Goal: Transaction & Acquisition: Obtain resource

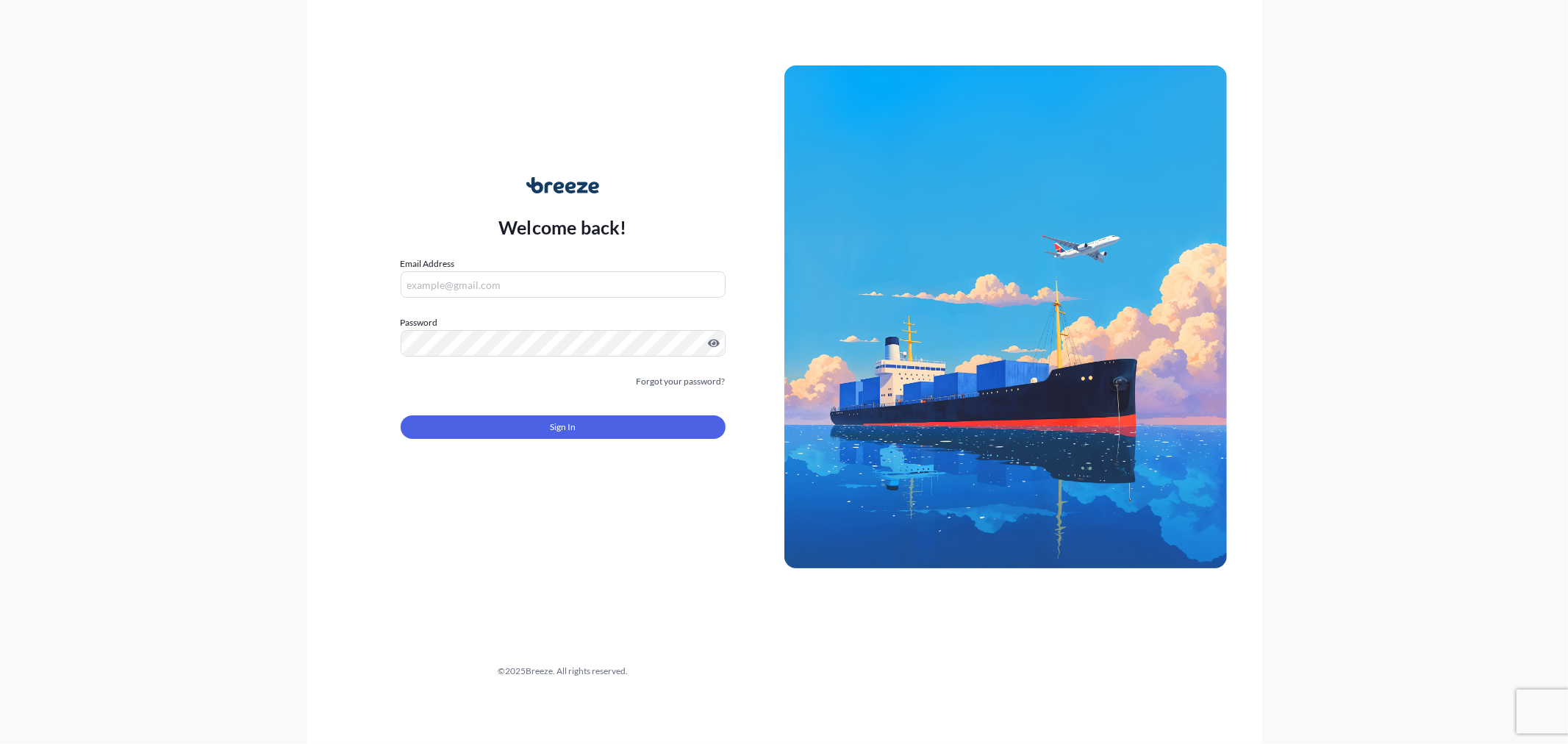
type input "[PERSON_NAME][EMAIL_ADDRESS][DOMAIN_NAME]"
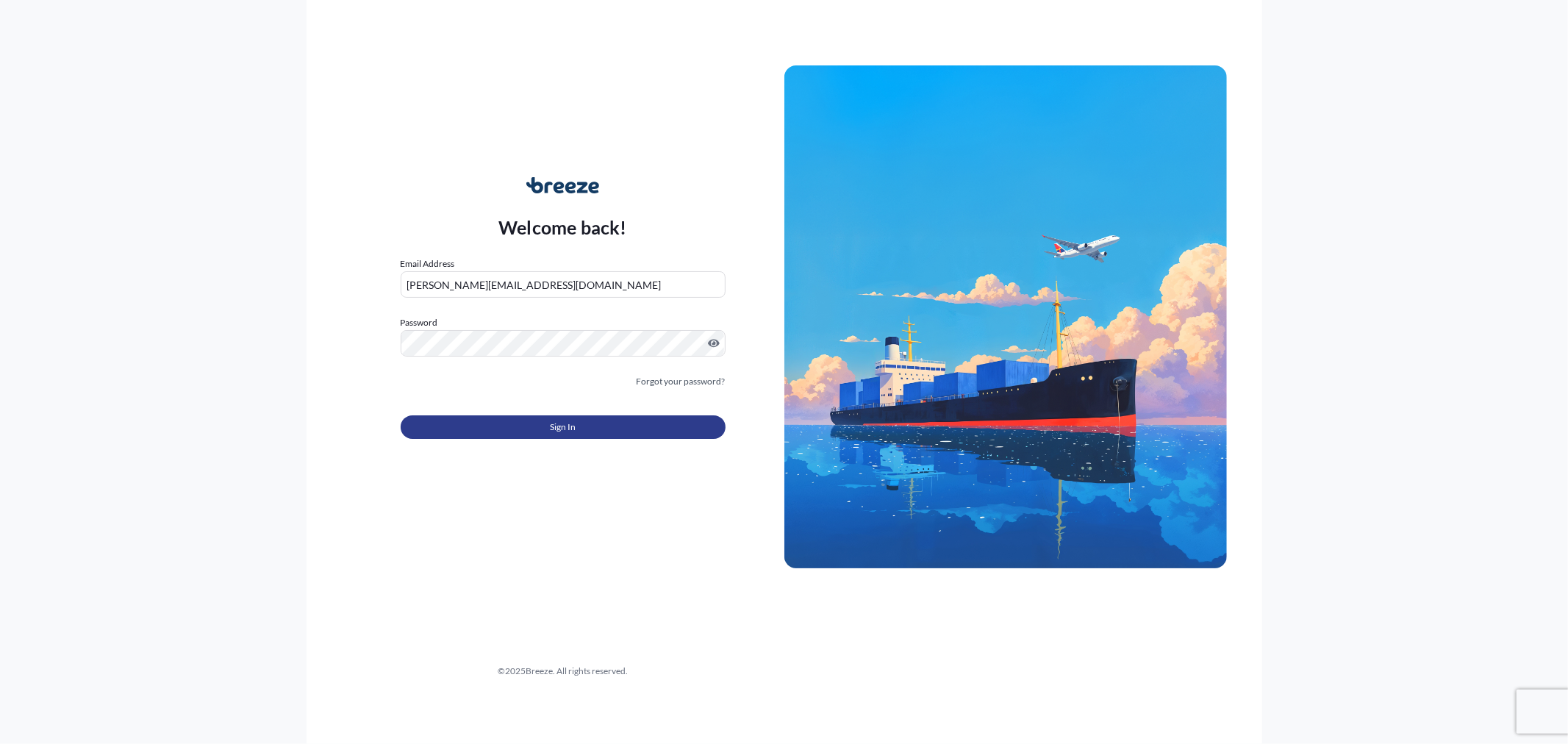
click at [621, 435] on button "Sign In" at bounding box center [562, 427] width 324 height 23
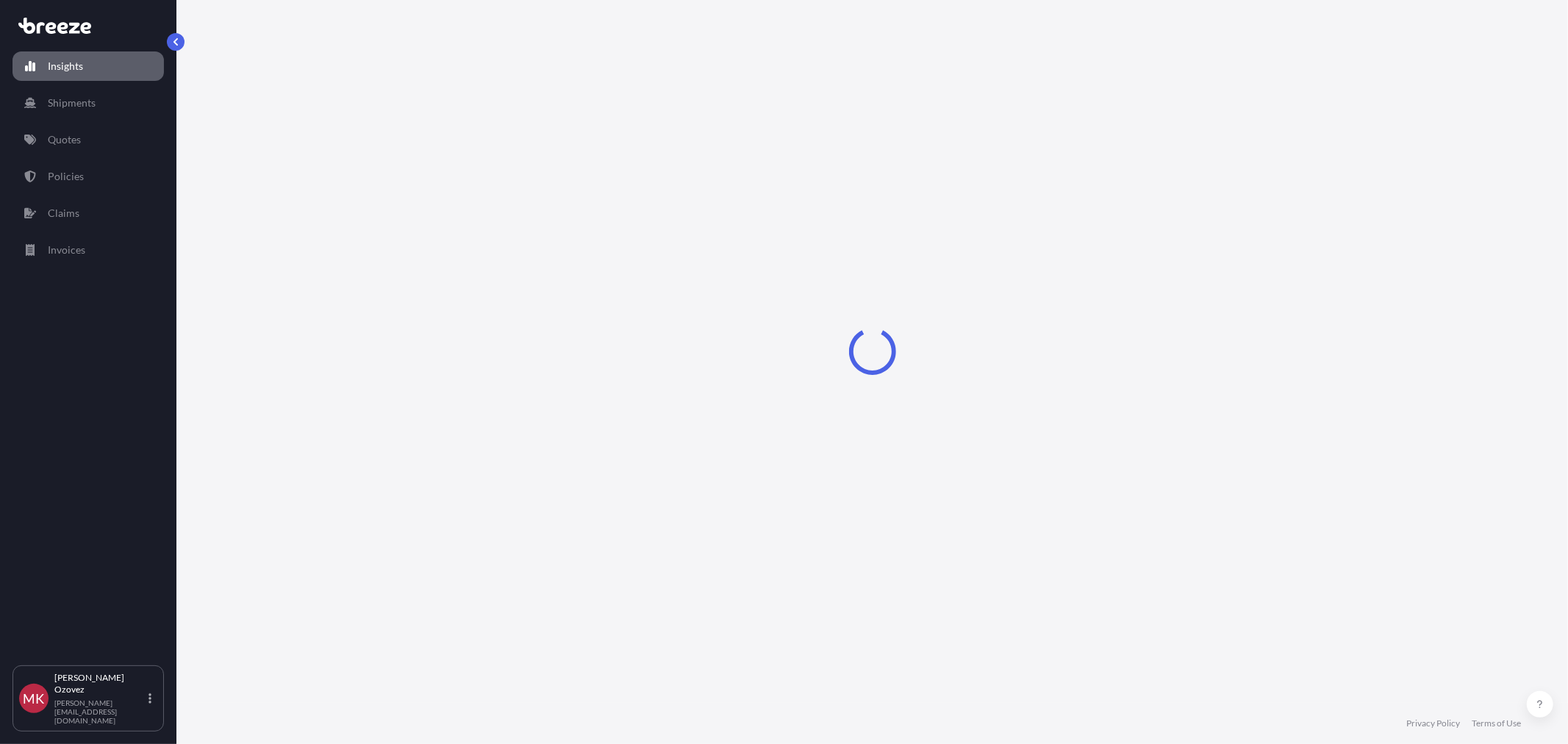
select select "2025"
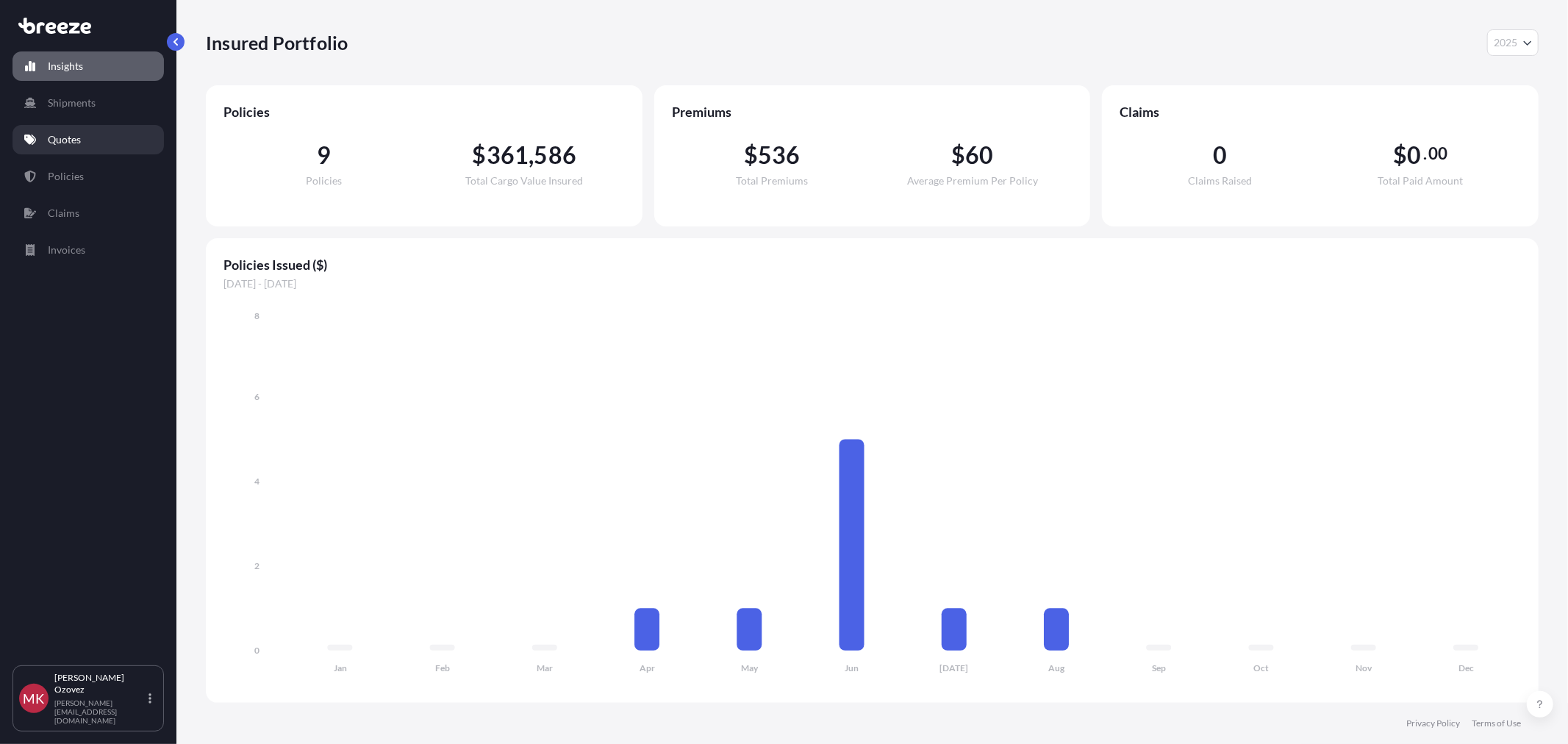
click at [83, 133] on link "Quotes" at bounding box center [88, 139] width 152 height 29
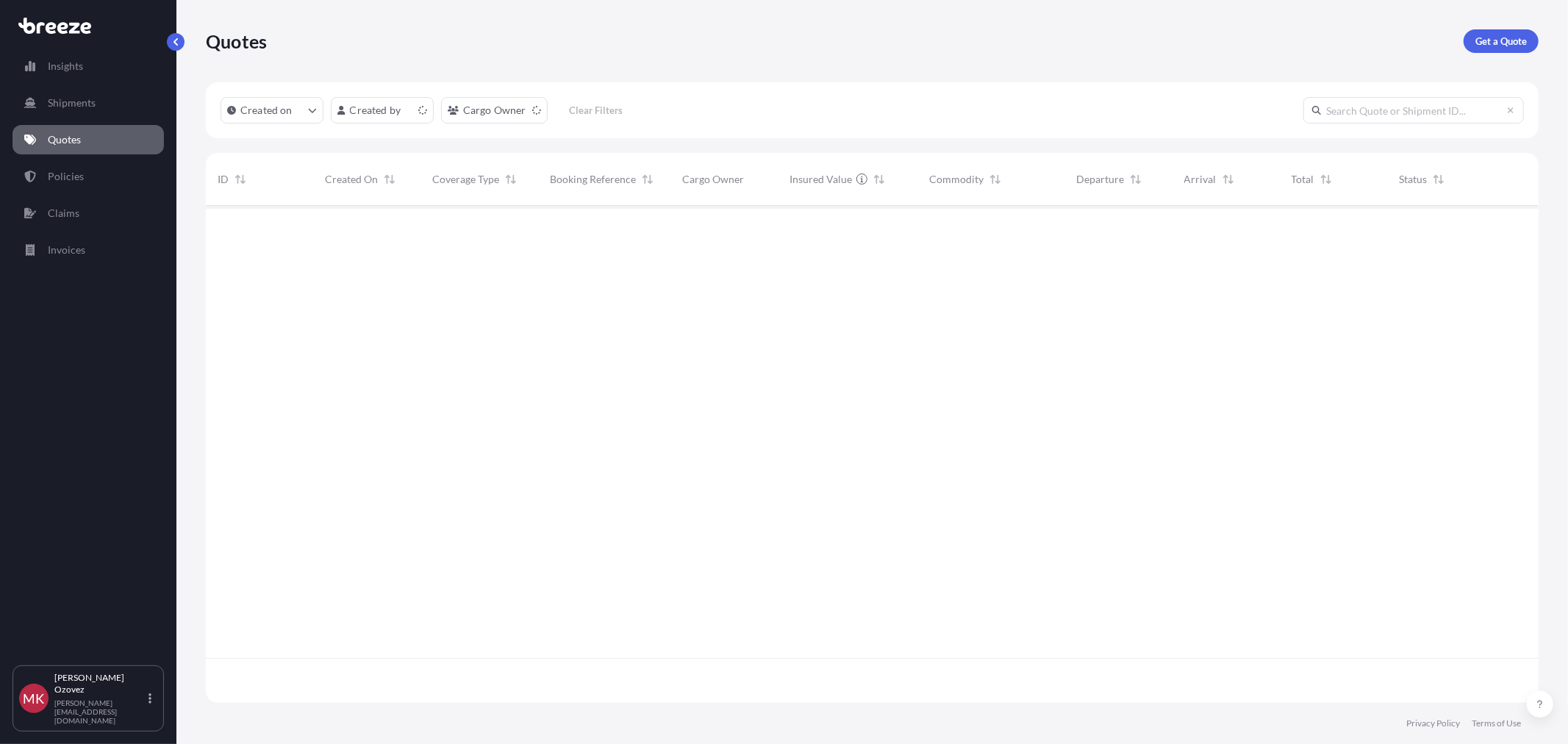
scroll to position [493, 1320]
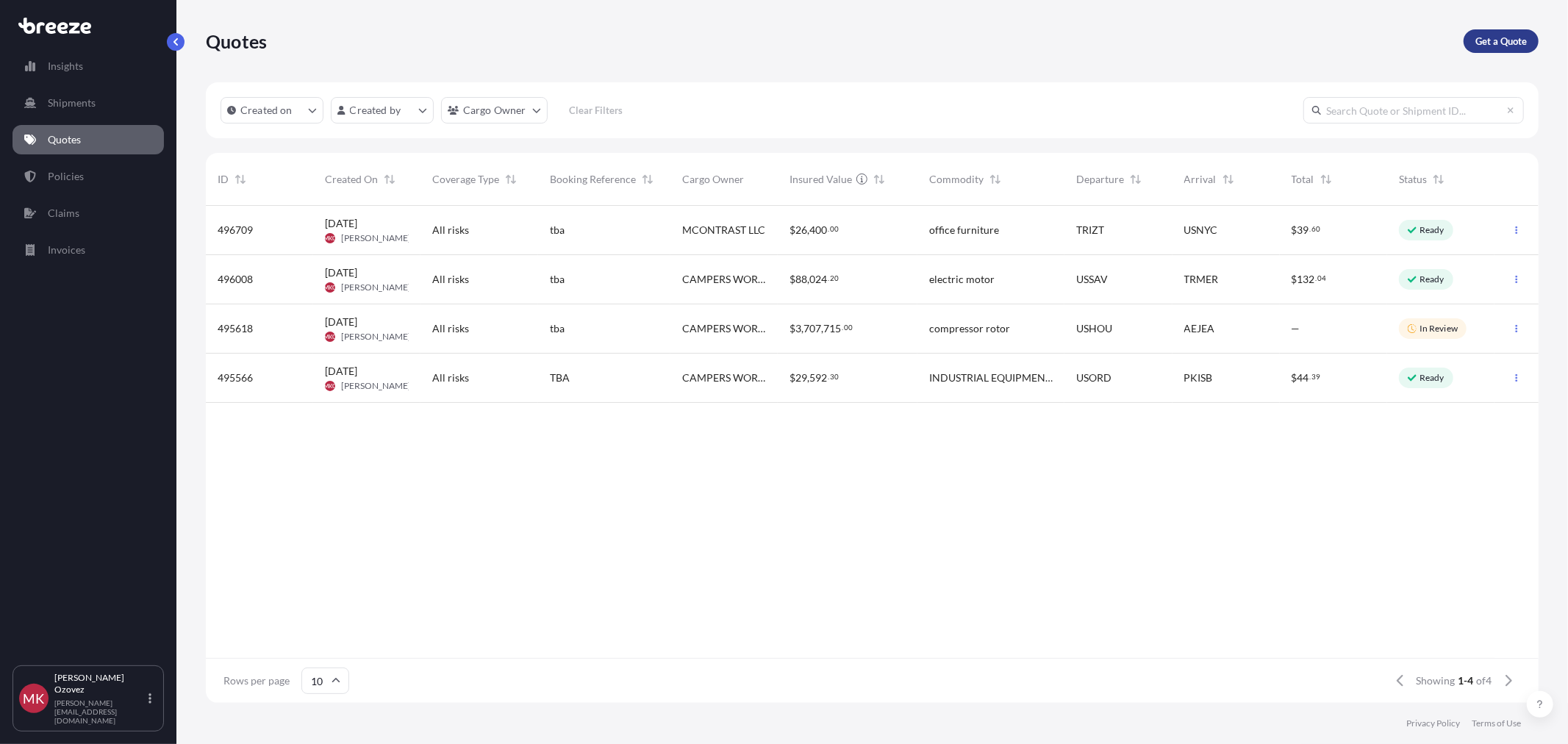
click at [1515, 46] on p "Get a Quote" at bounding box center [1501, 42] width 52 height 15
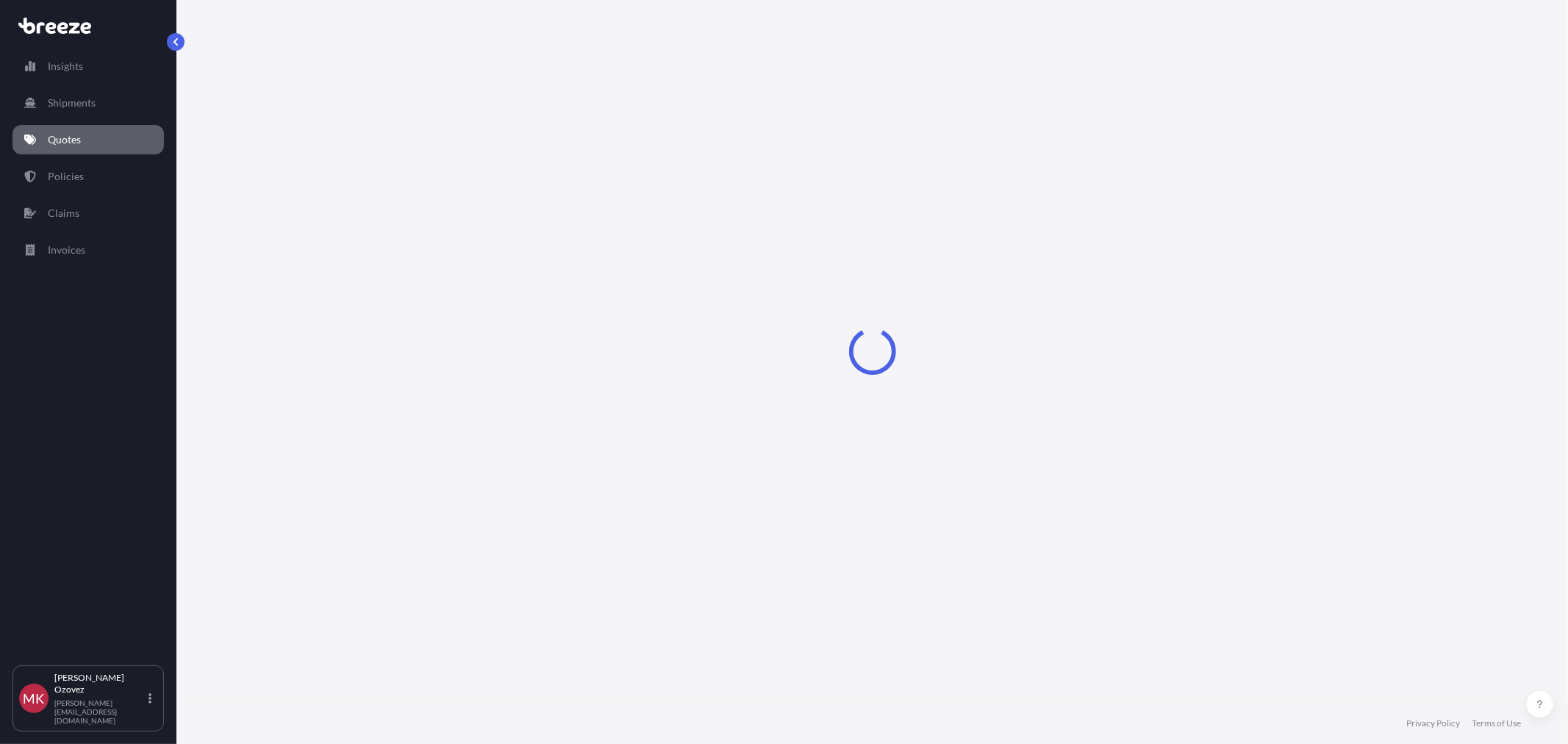
select select "Sea"
select select "1"
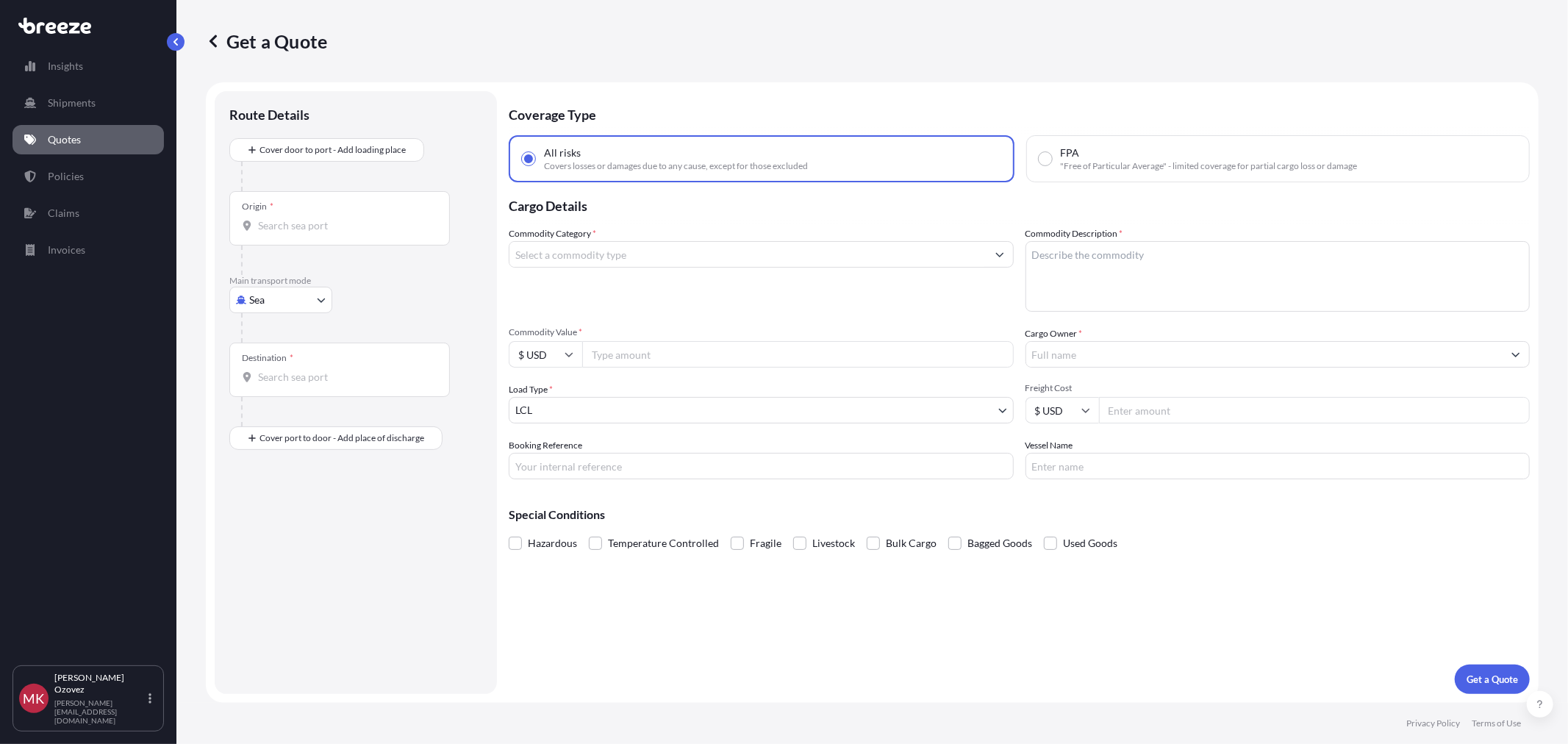
click at [1041, 355] on input "Cargo Owner *" at bounding box center [1264, 354] width 477 height 27
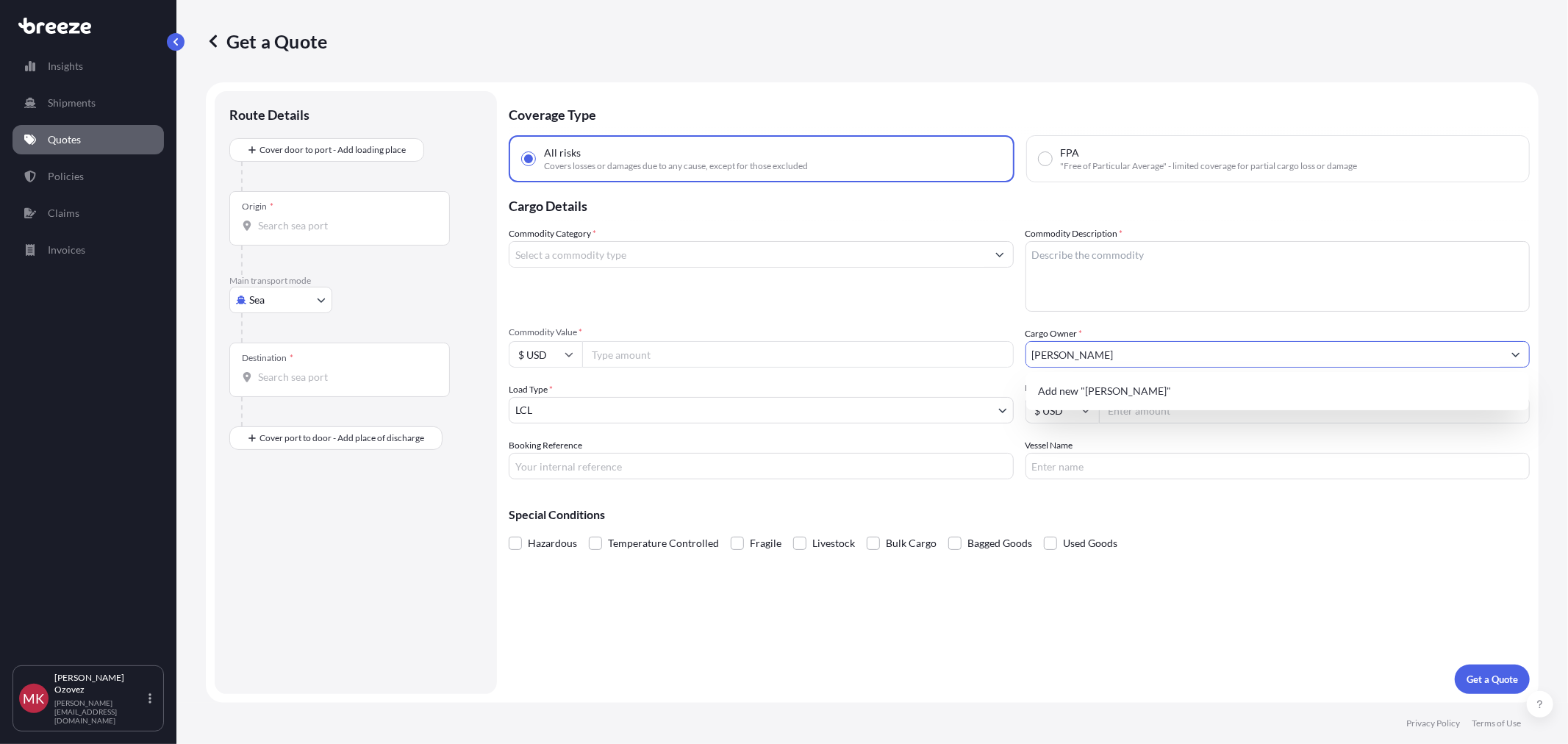
type input "MURAT KAAN OZOVEZ"
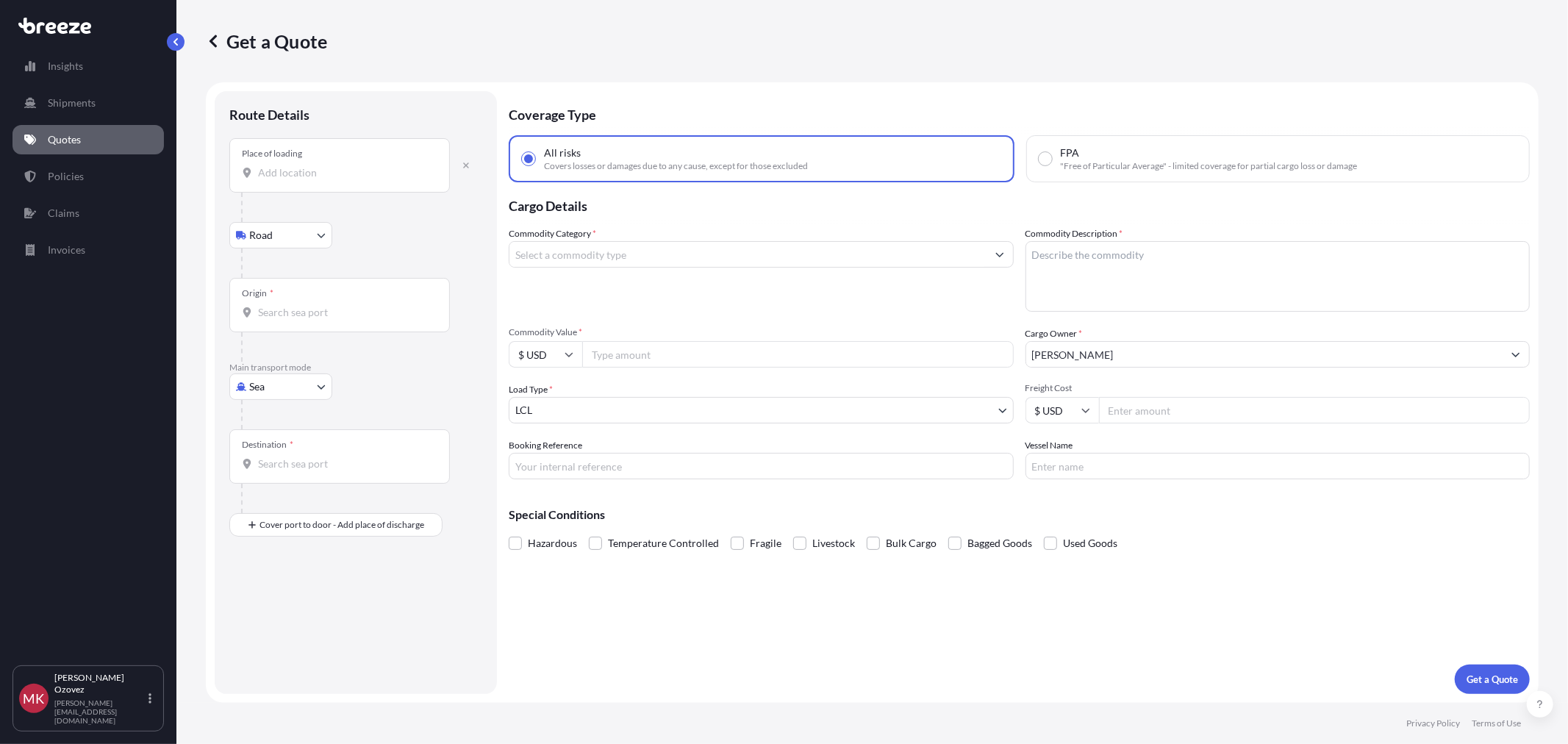
click at [329, 177] on input "Place of loading" at bounding box center [344, 173] width 173 height 15
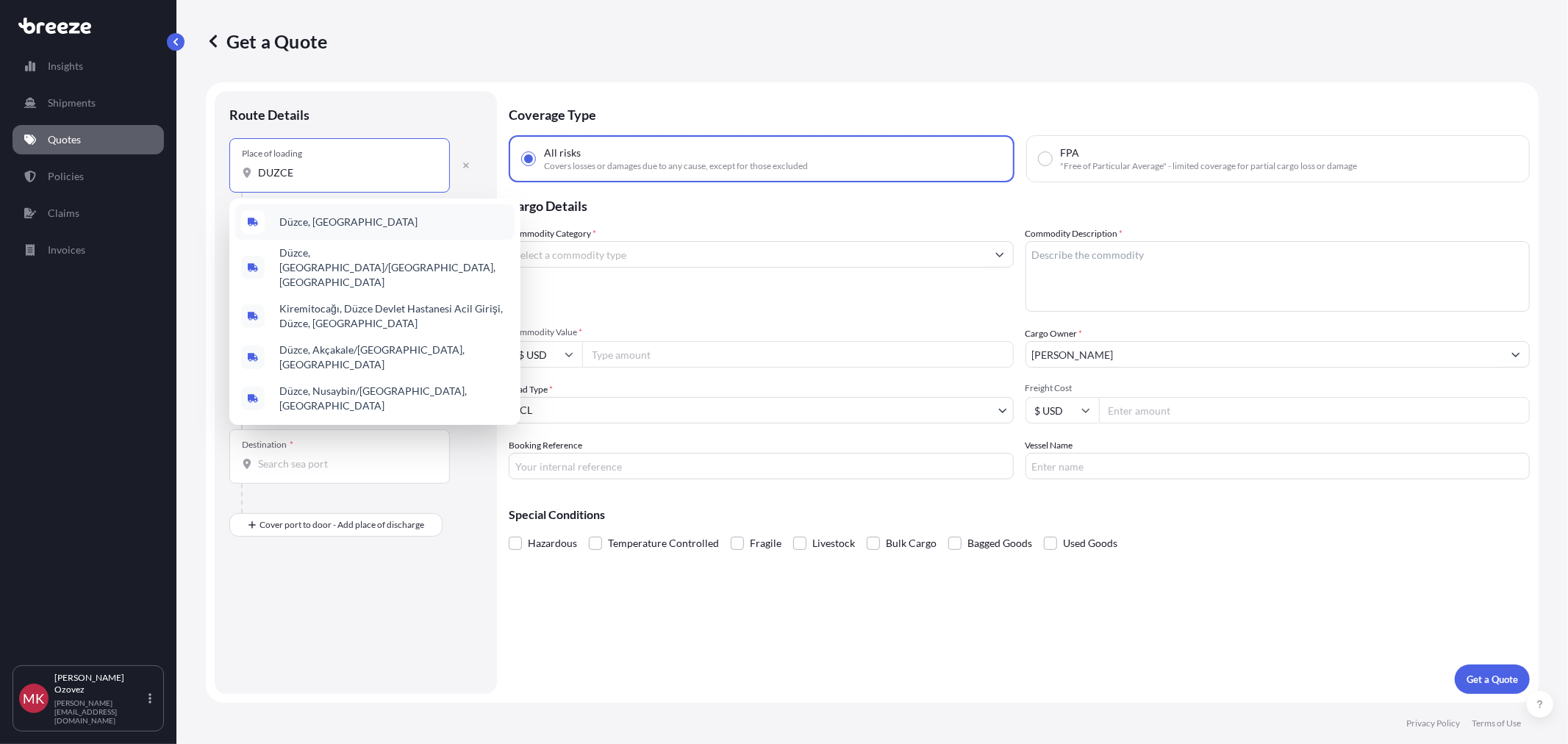
click at [309, 221] on span "Düzce, Türkiye" at bounding box center [349, 222] width 138 height 15
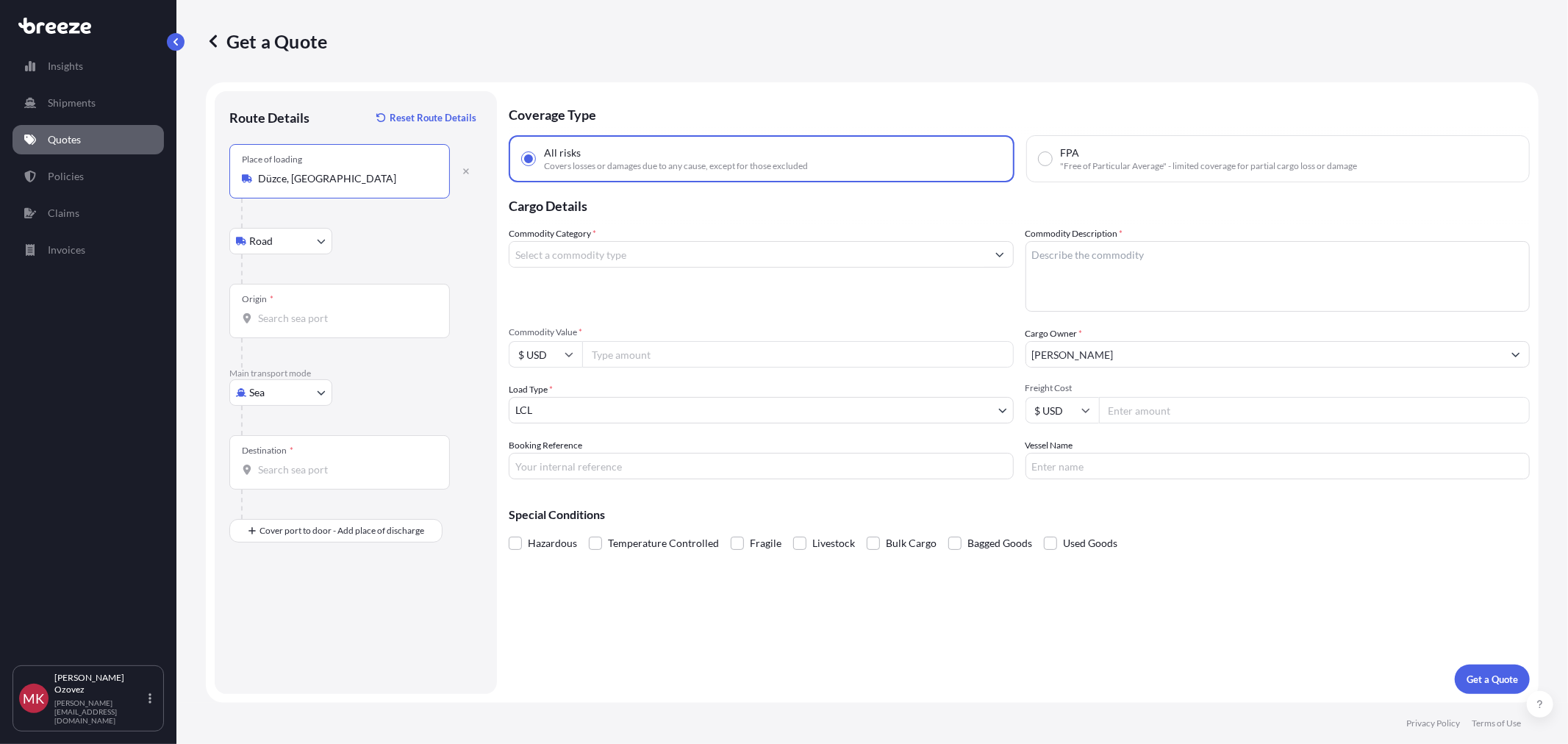
type input "Düzce, Türkiye"
click at [269, 393] on body "0 options available. 5 options available. 2 options available. 0 options availa…" at bounding box center [784, 372] width 1568 height 744
click at [269, 453] on span "Air" at bounding box center [264, 457] width 15 height 15
select select "Air"
click at [292, 324] on input "Origin *" at bounding box center [344, 319] width 173 height 15
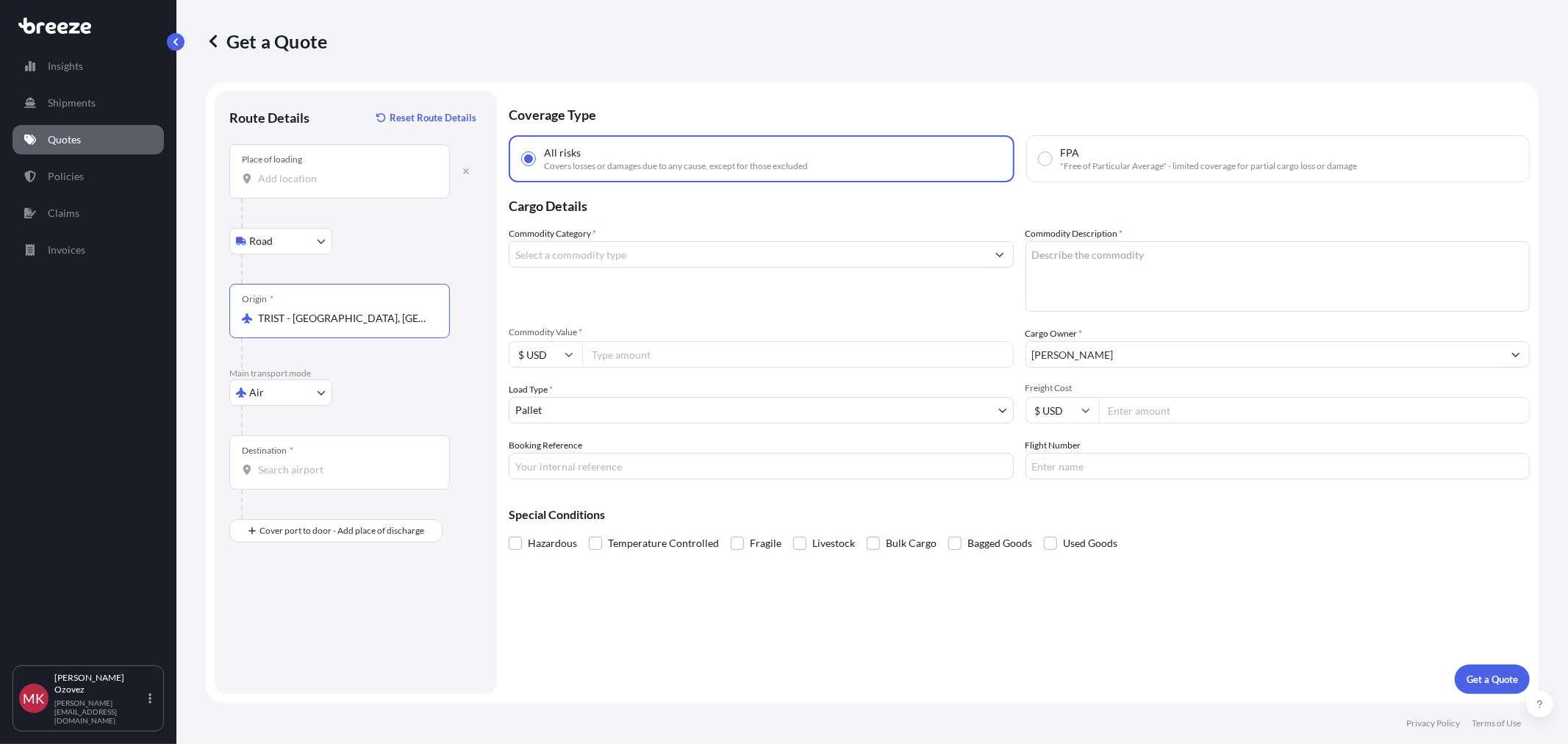
type input "TRIST - Istanbul, Turkey"
click at [284, 478] on div "Destination *" at bounding box center [339, 462] width 220 height 54
click at [284, 477] on input "Destination *" at bounding box center [344, 470] width 173 height 15
click at [329, 515] on span "US IAD - Dulles Int Apt/Washington, United States" at bounding box center [394, 521] width 229 height 29
type input "USIAD - Dulles Int Apt/Washington, United States"
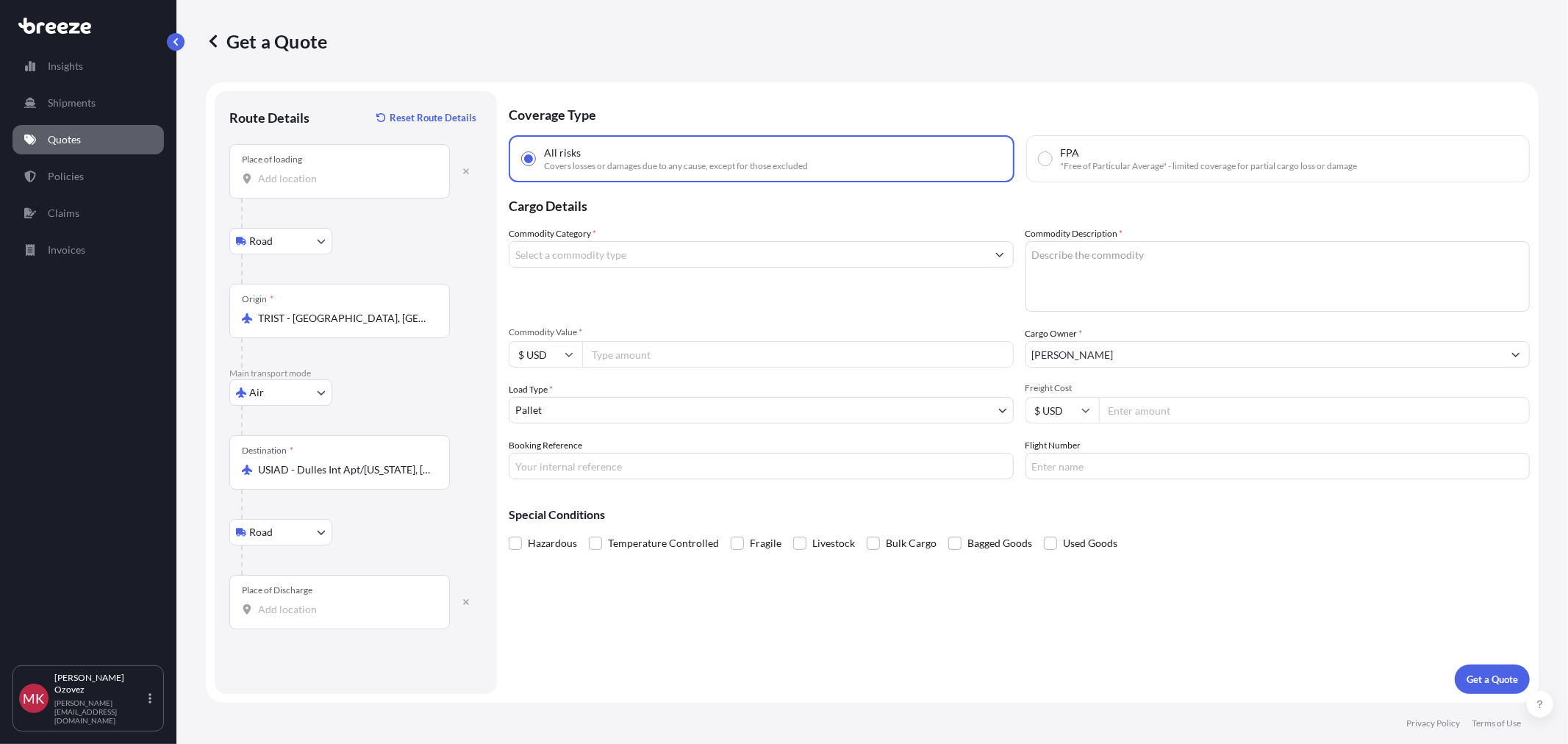
click at [263, 616] on input "Place of Discharge" at bounding box center [344, 610] width 173 height 15
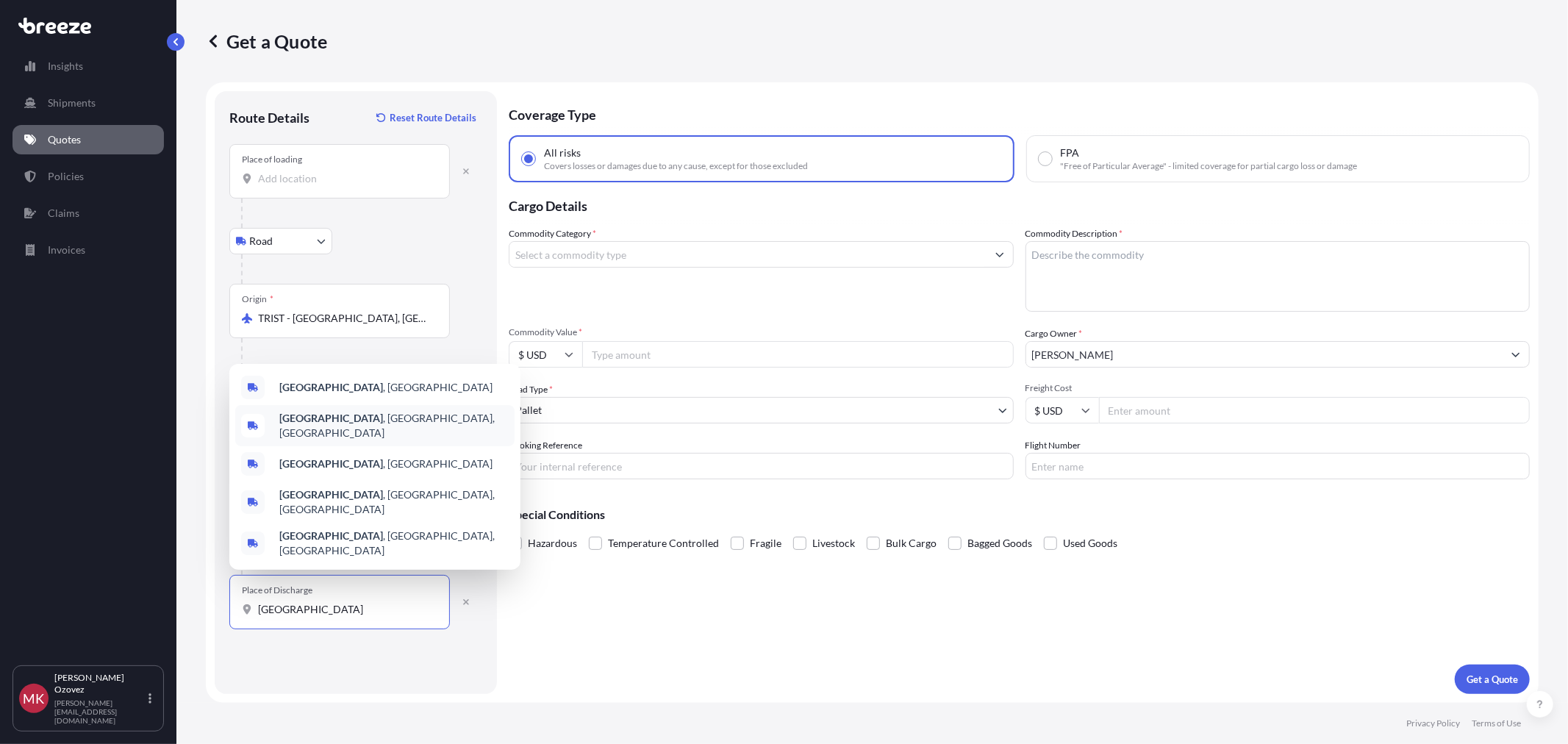
click at [351, 440] on span "Alexandria , VA, USA" at bounding box center [394, 425] width 229 height 29
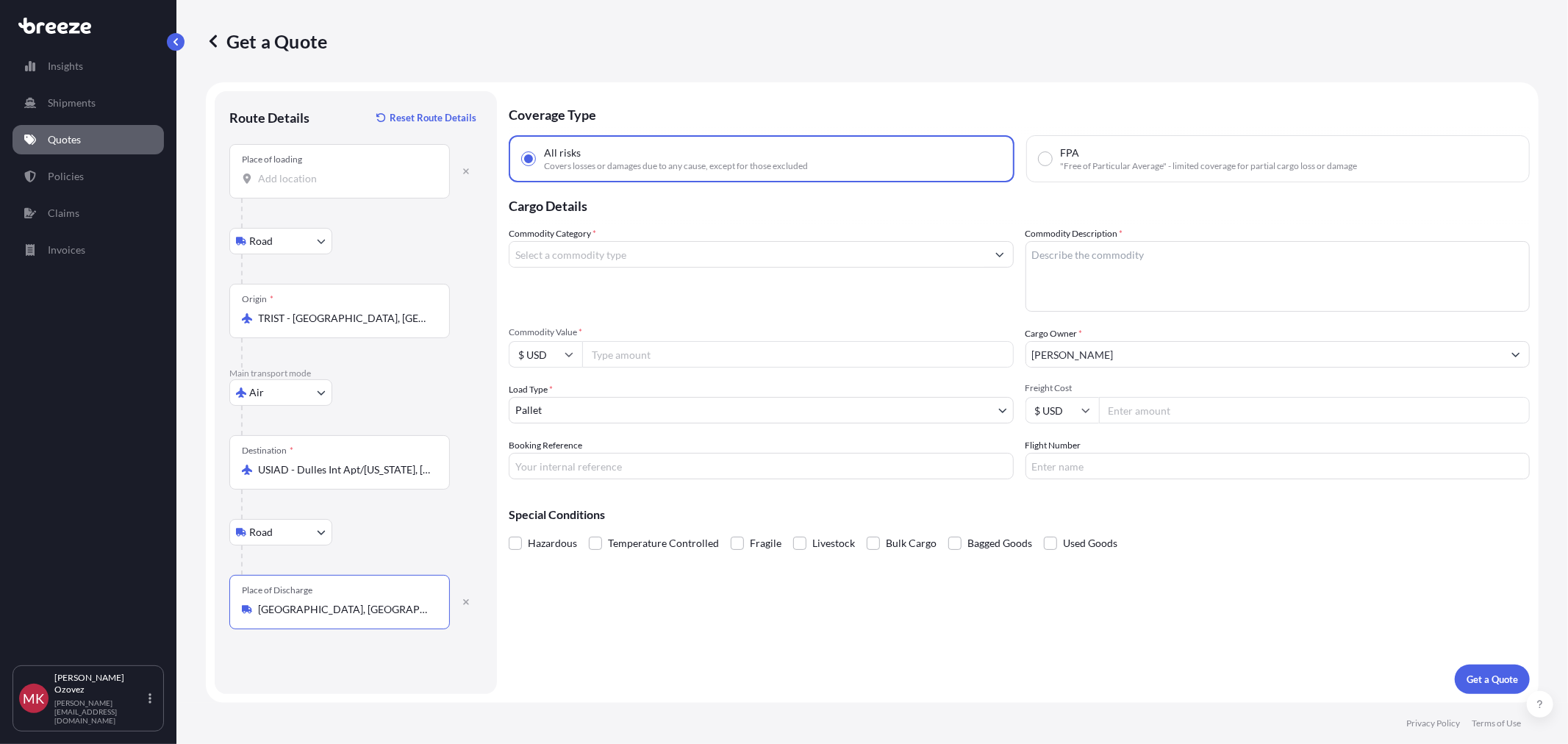
type input "Alexandria, VA, USA"
click at [590, 246] on input "Commodity Category *" at bounding box center [748, 254] width 477 height 27
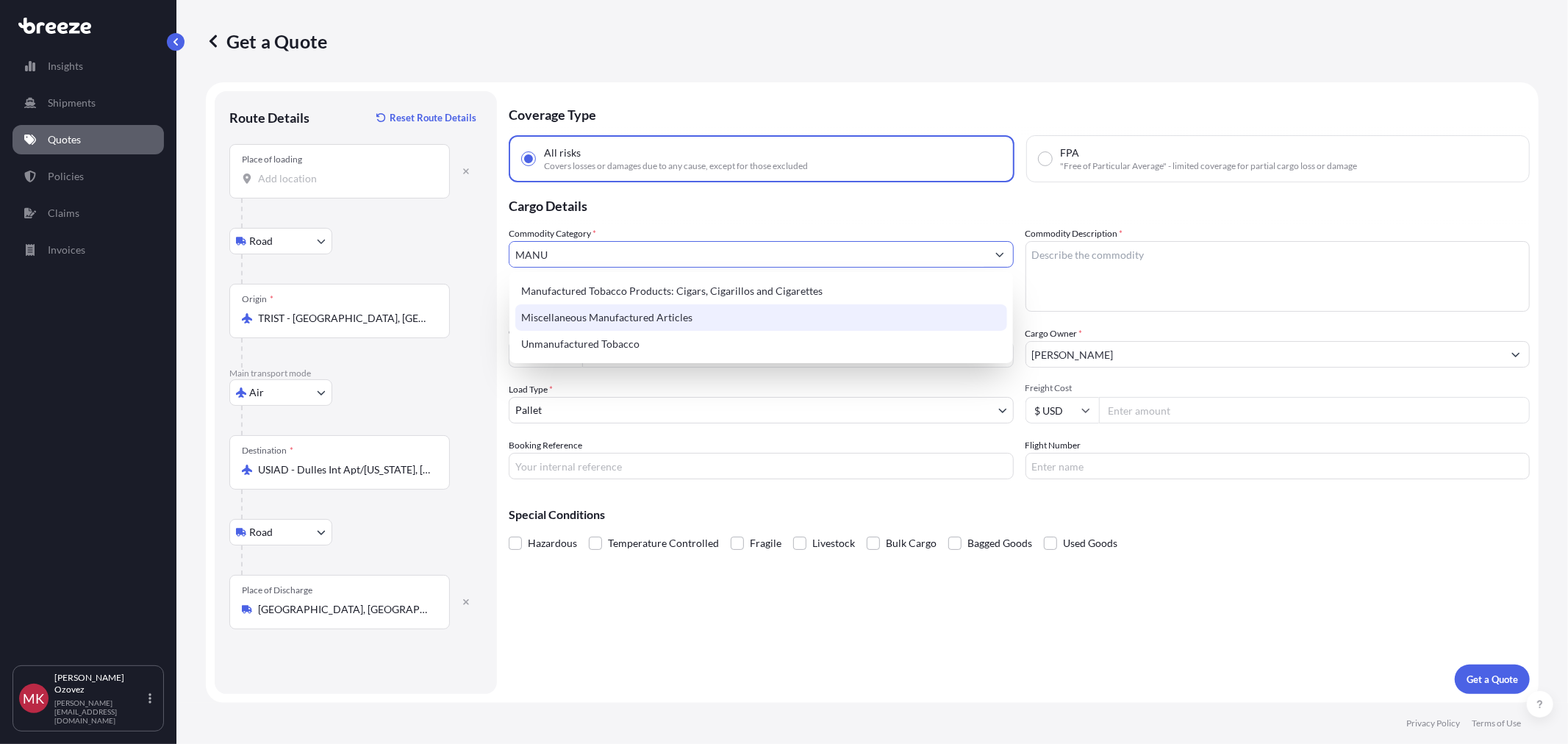
click at [634, 319] on div "Miscellaneous Manufactured Articles" at bounding box center [761, 318] width 491 height 27
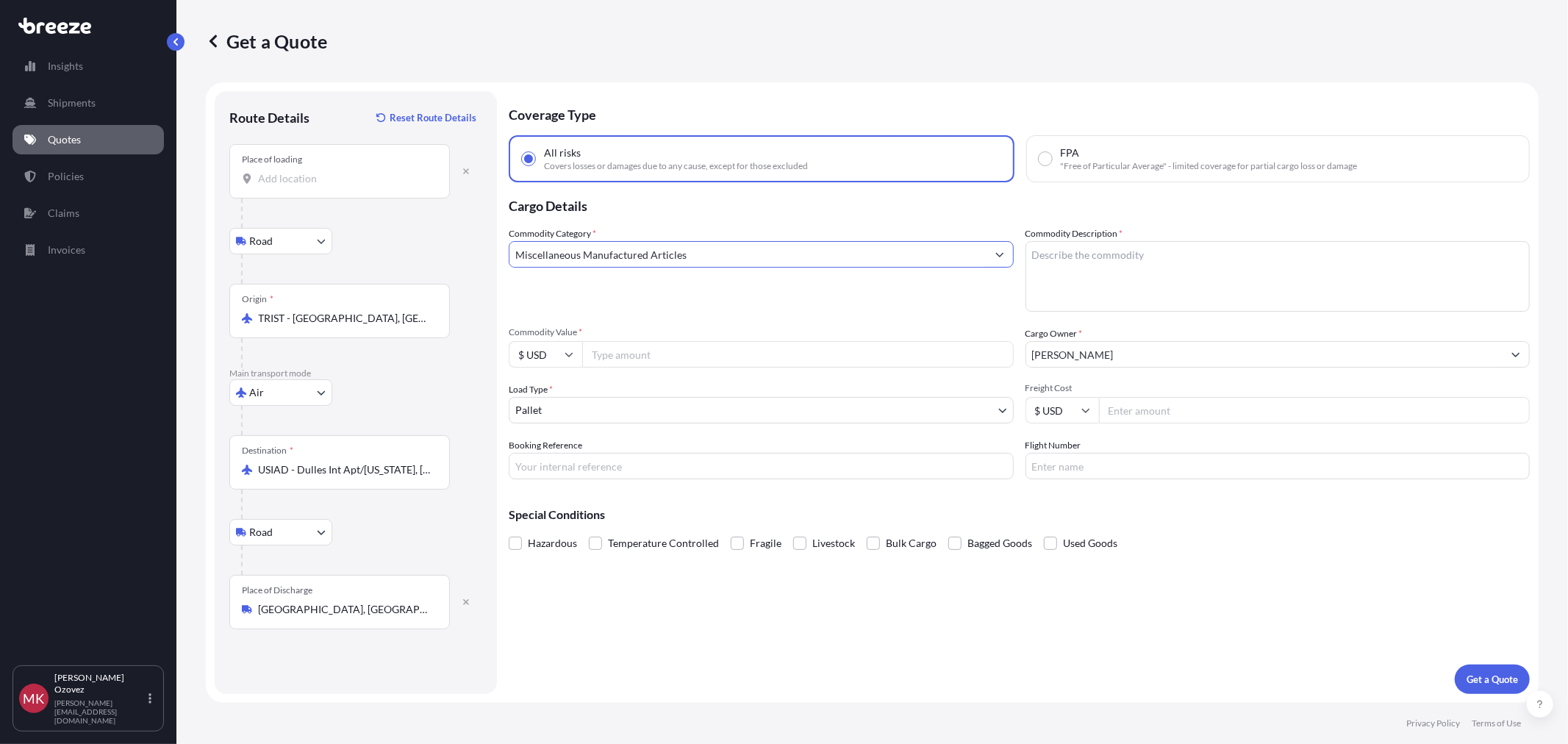
type input "Miscellaneous Manufactured Articles"
click at [1155, 260] on textarea "Commodity Description *" at bounding box center [1277, 276] width 505 height 71
type textarea "ACOUSTIC PANELS"
click at [852, 349] on input "Commodity Value *" at bounding box center [797, 354] width 431 height 27
type input "5900"
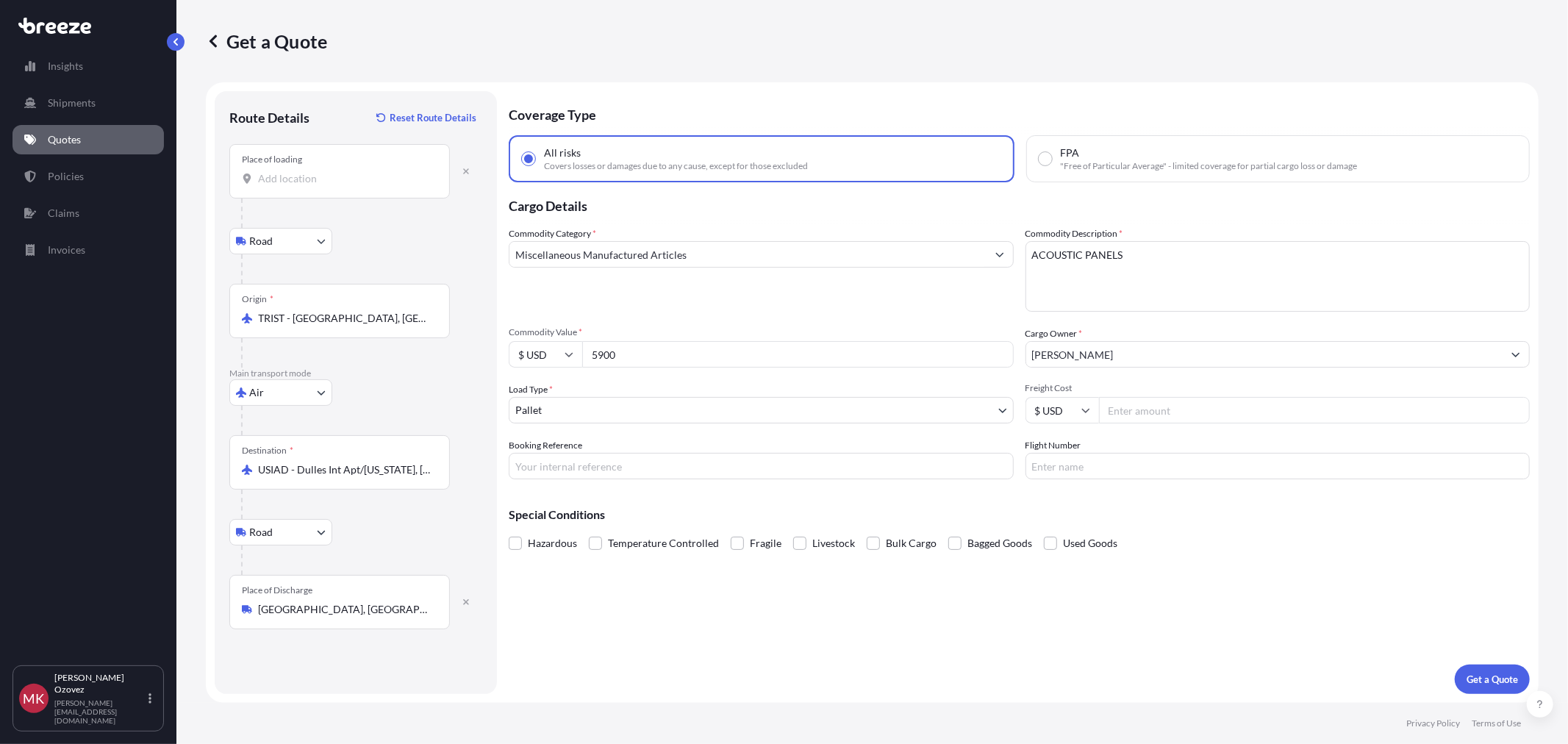
click at [1154, 415] on input "Freight Cost" at bounding box center [1314, 410] width 431 height 27
type input "4"
type input "2300"
click at [747, 471] on input "Booking Reference" at bounding box center [761, 466] width 505 height 27
type input "123456"
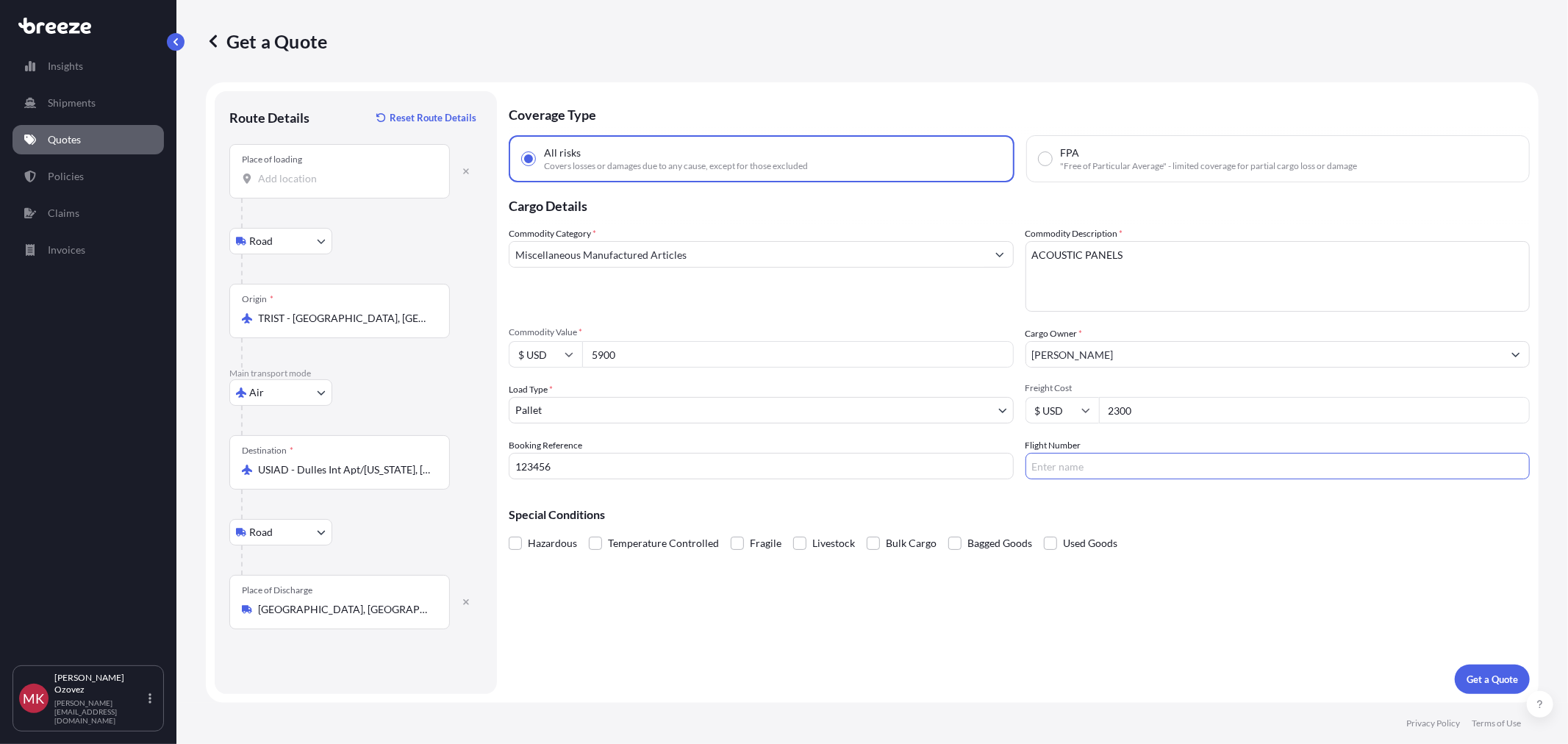
click at [1030, 460] on input "Flight Number" at bounding box center [1277, 466] width 505 height 27
type input "TK001"
click at [1500, 681] on p "Get a Quote" at bounding box center [1492, 679] width 52 height 15
click at [306, 189] on div "Place of loading" at bounding box center [339, 171] width 220 height 54
click at [306, 186] on input "Place of loading Please select a place of loading" at bounding box center [344, 178] width 173 height 15
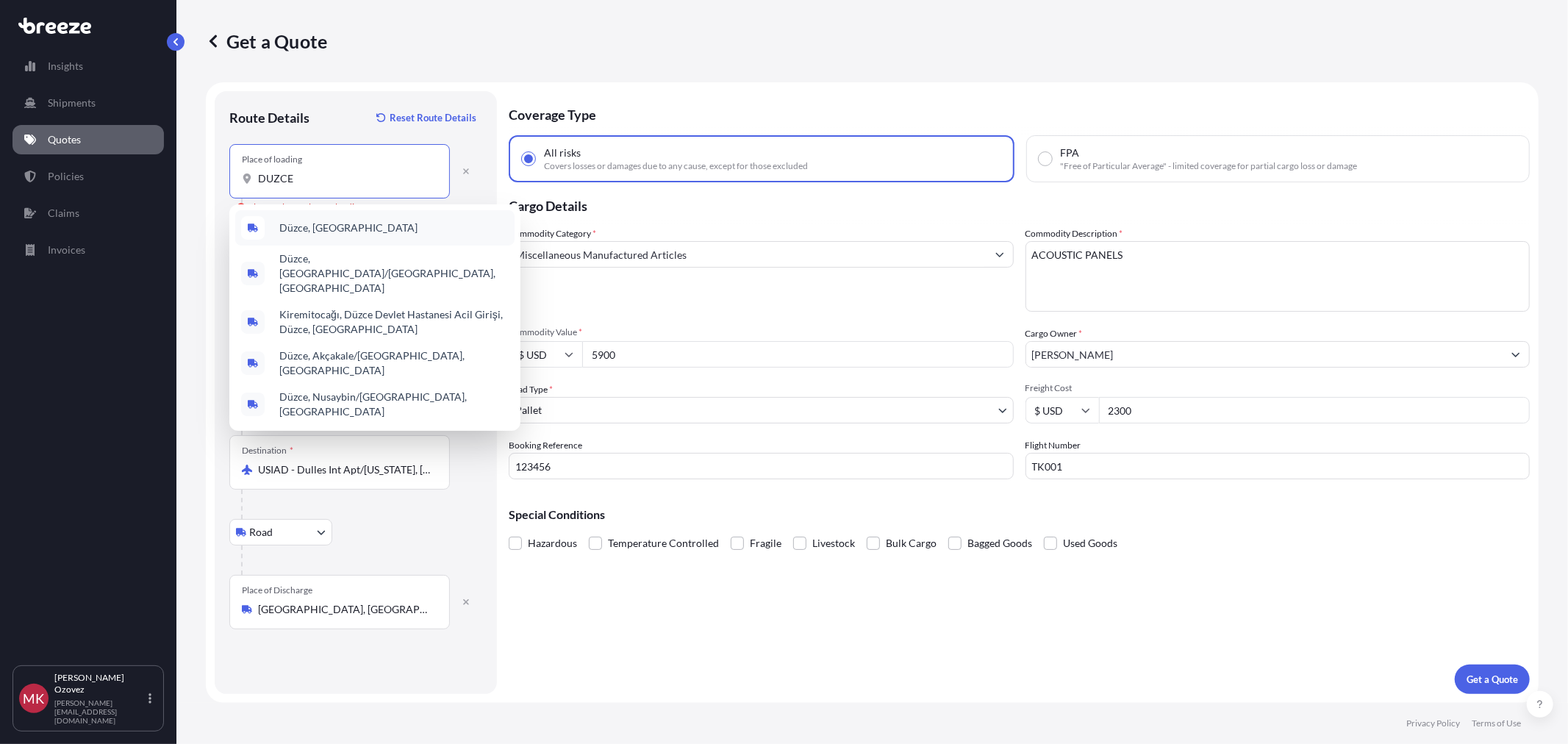
click at [326, 225] on span "Düzce, Türkiye" at bounding box center [349, 228] width 138 height 15
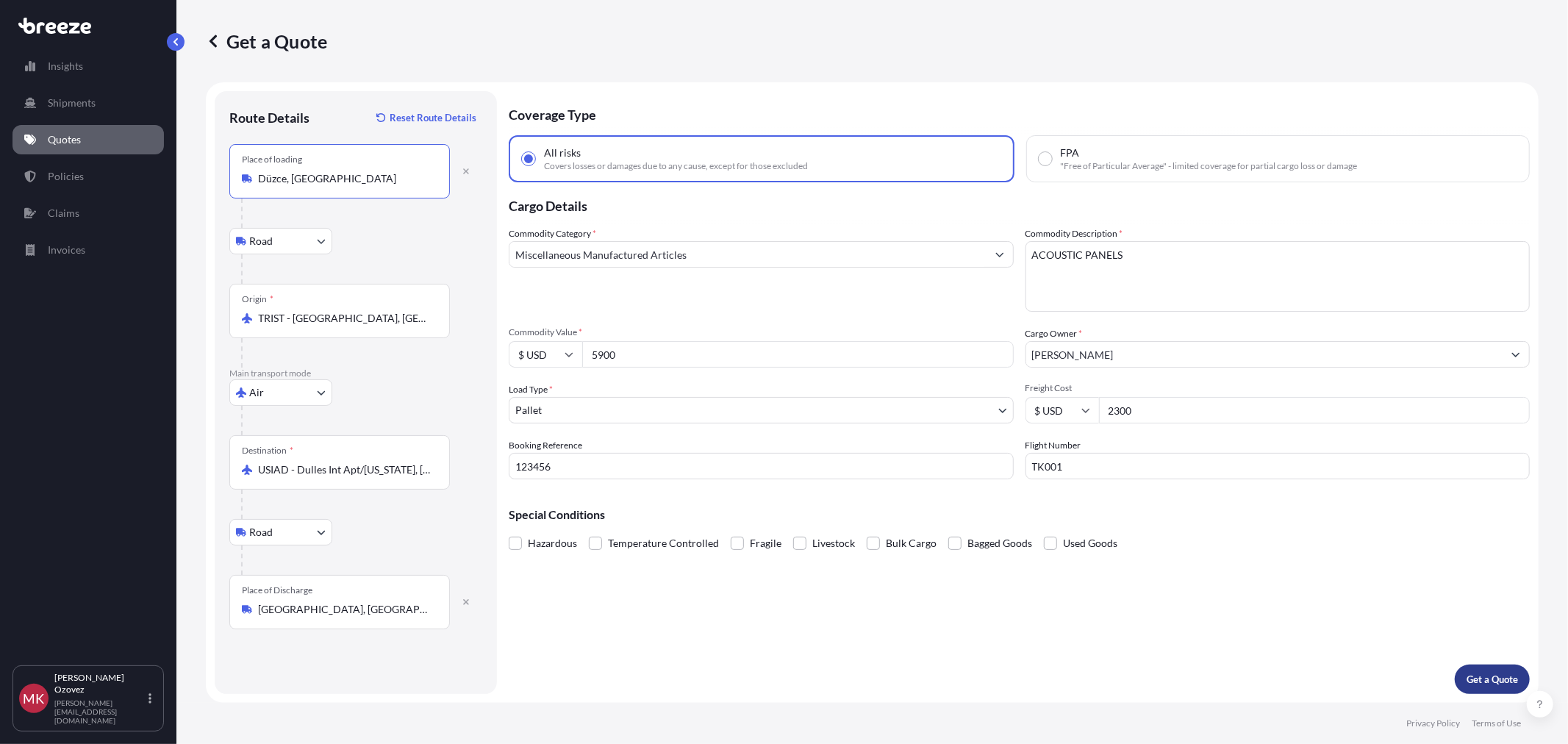
type input "Düzce, Türkiye"
click at [1464, 680] on button "Get a Quote" at bounding box center [1492, 679] width 75 height 29
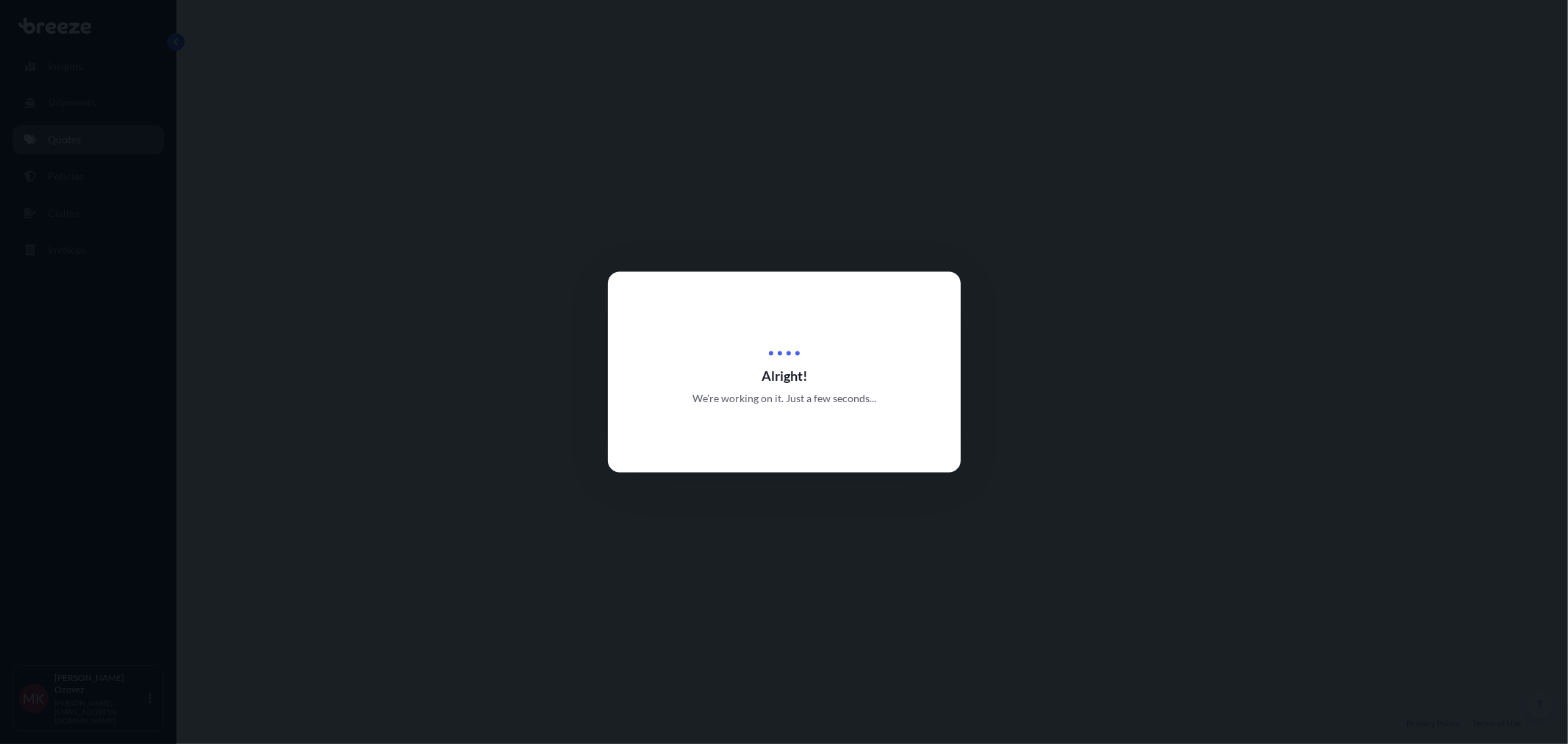
select select "Road"
select select "Air"
select select "Road"
select select "1"
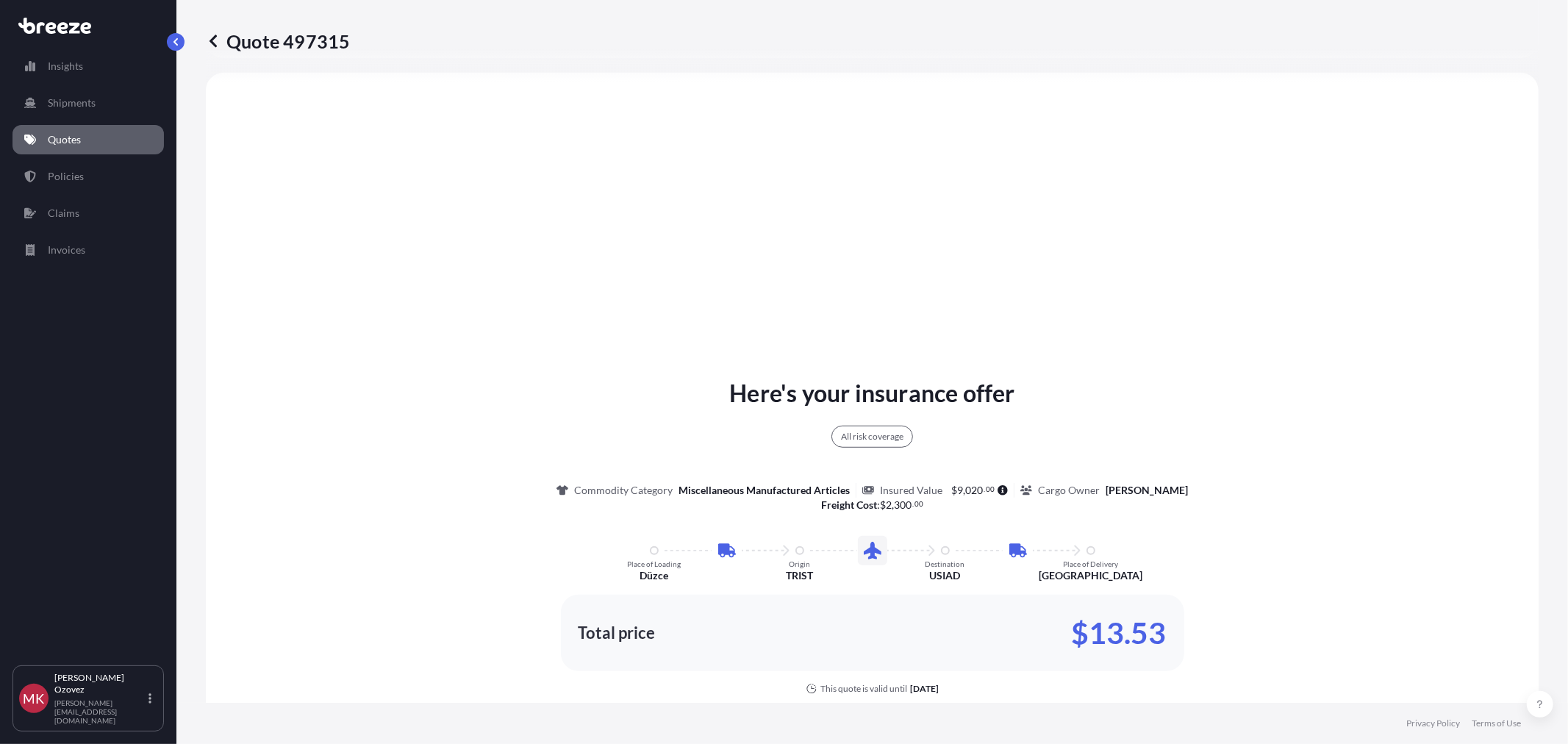
scroll to position [833, 0]
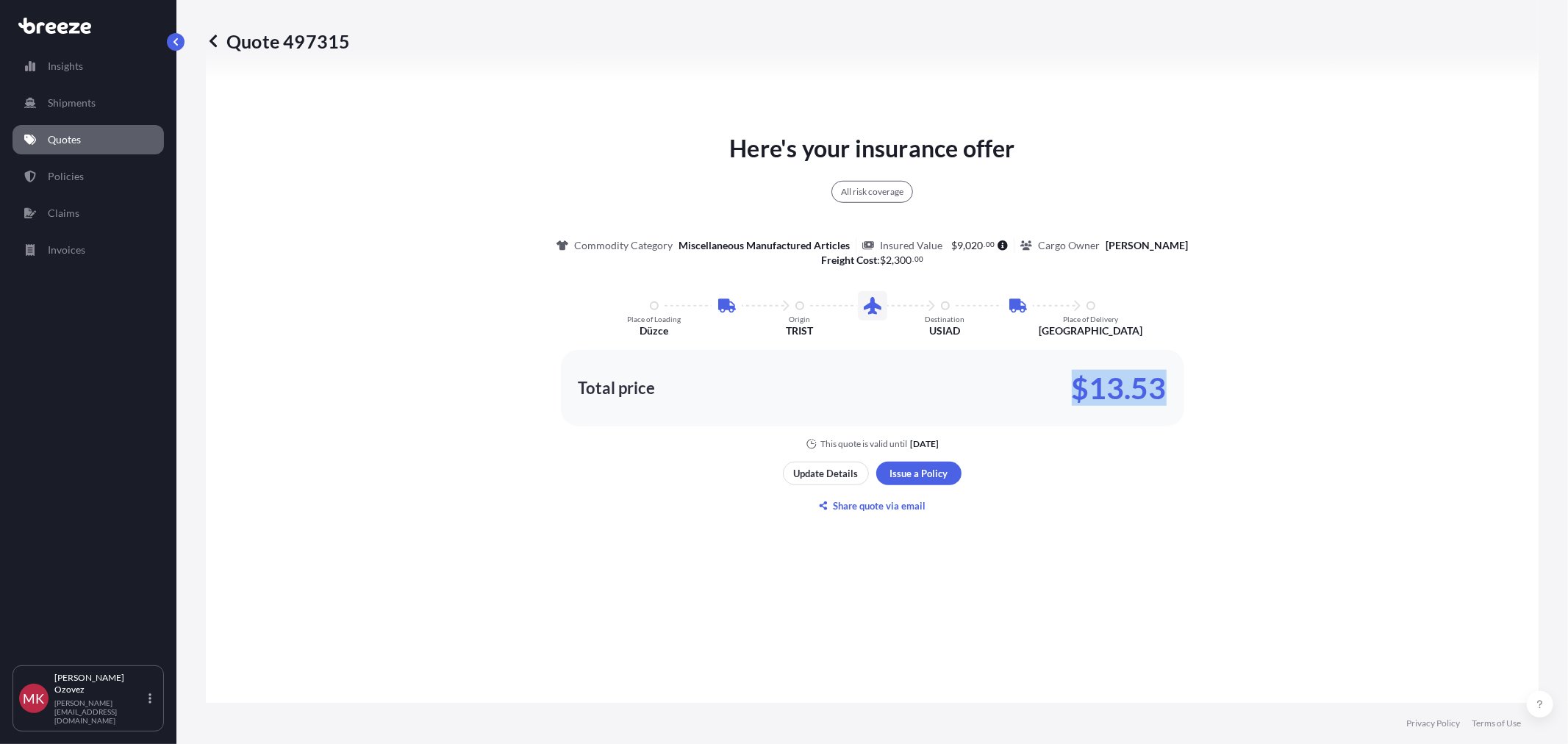
drag, startPoint x: 1066, startPoint y: 382, endPoint x: 937, endPoint y: 443, distance: 142.7
click at [1299, 403] on div "Here's your insurance offer All risk coverage Commodity Category Miscellaneous …" at bounding box center [872, 290] width 1291 height 319
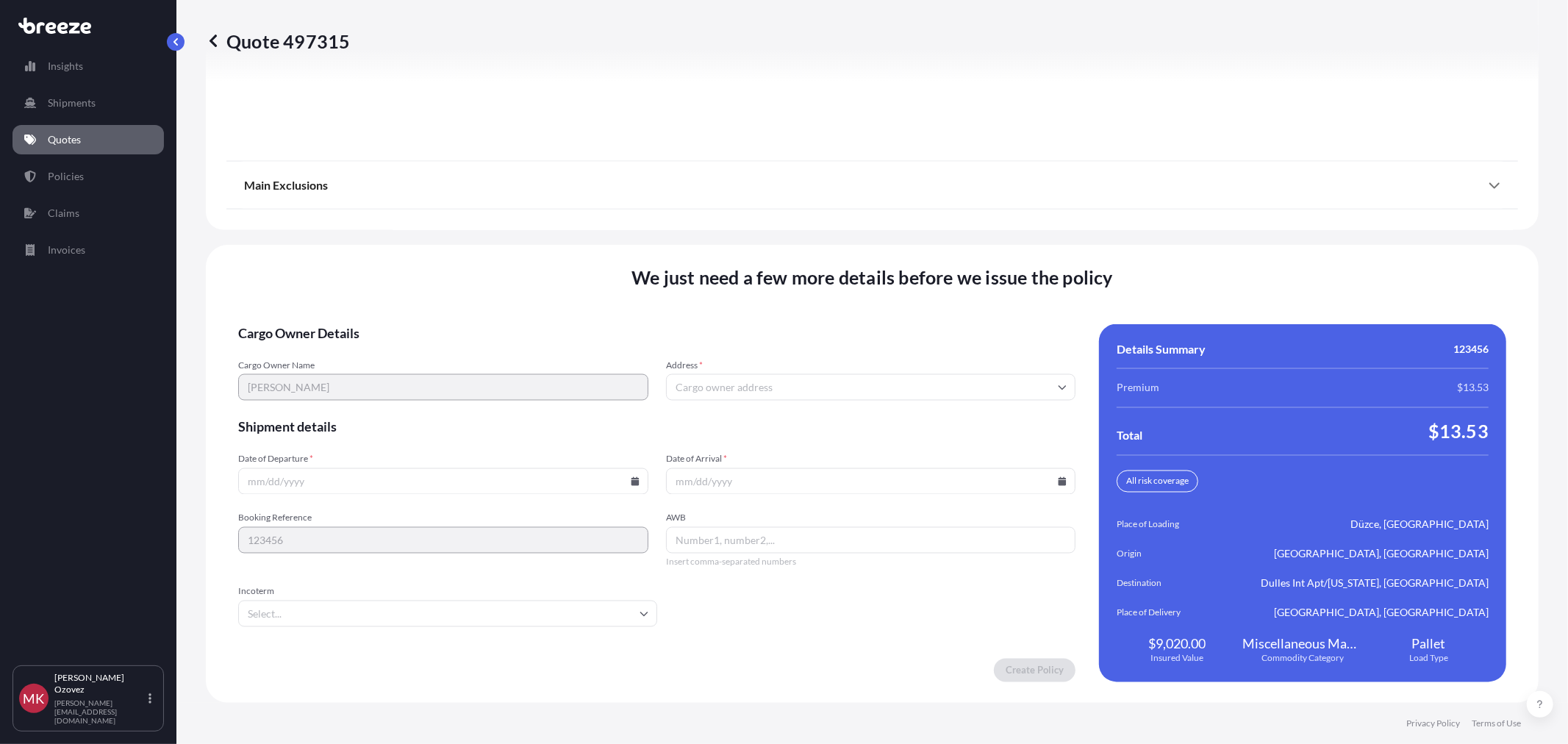
click at [693, 384] on input "Address *" at bounding box center [871, 388] width 410 height 27
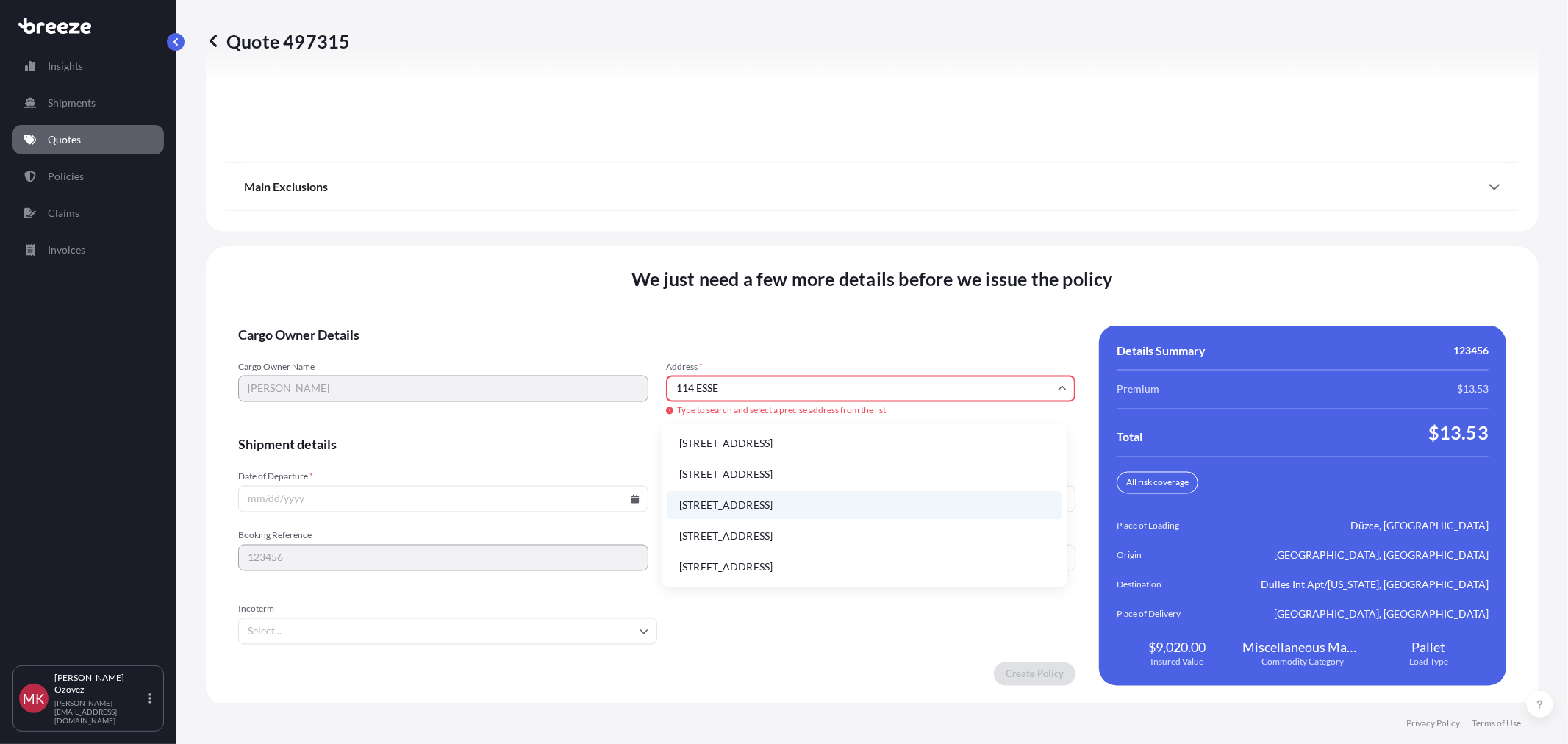
scroll to position [0, 0]
click at [810, 390] on input "114 ESSEX STREET" at bounding box center [871, 389] width 410 height 27
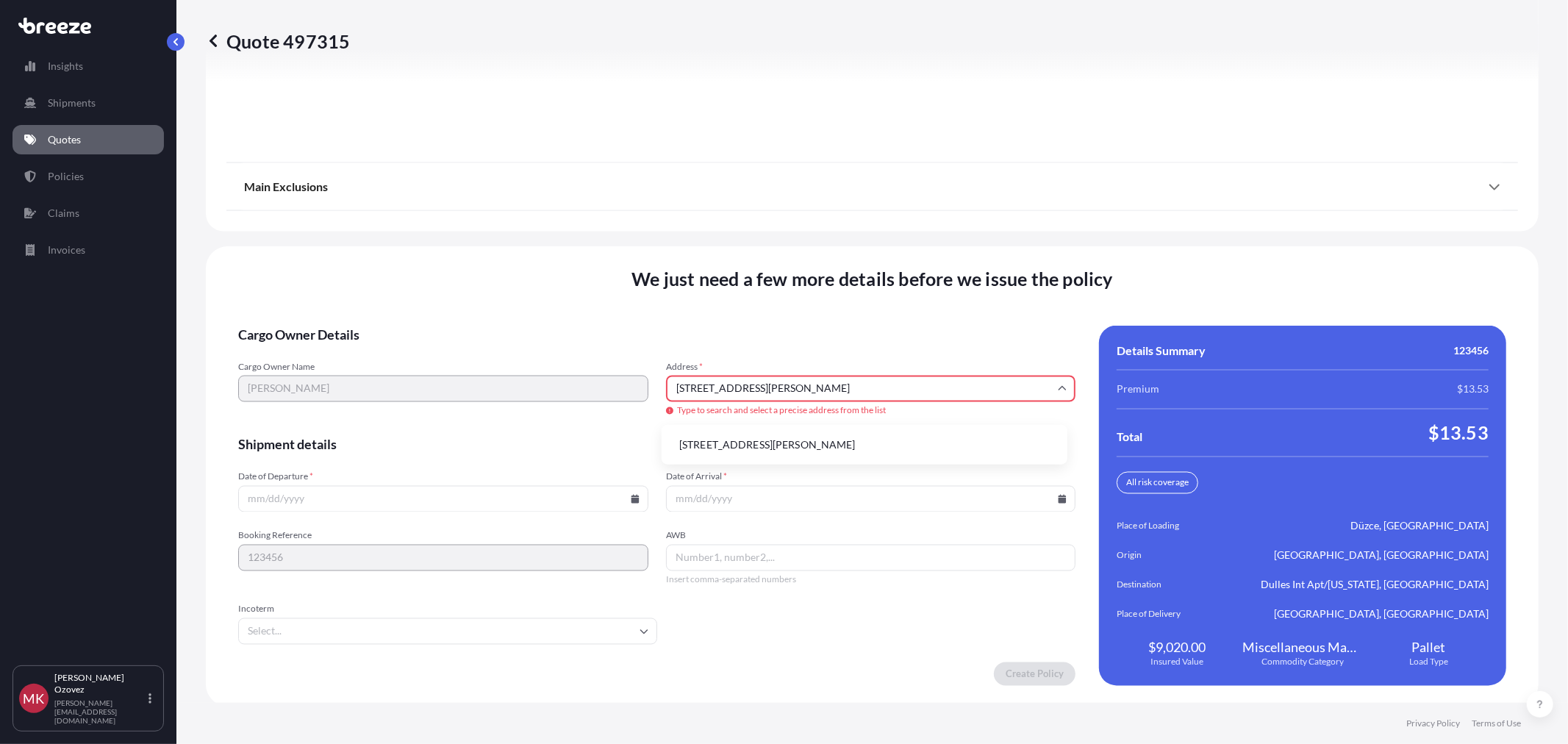
click at [895, 444] on li "114 Essex Street suite 306, Rochelle Park, NJ, USA" at bounding box center [864, 444] width 394 height 28
type input "114 Essex St suite 306, Rochelle Park, NJ 07662, USA"
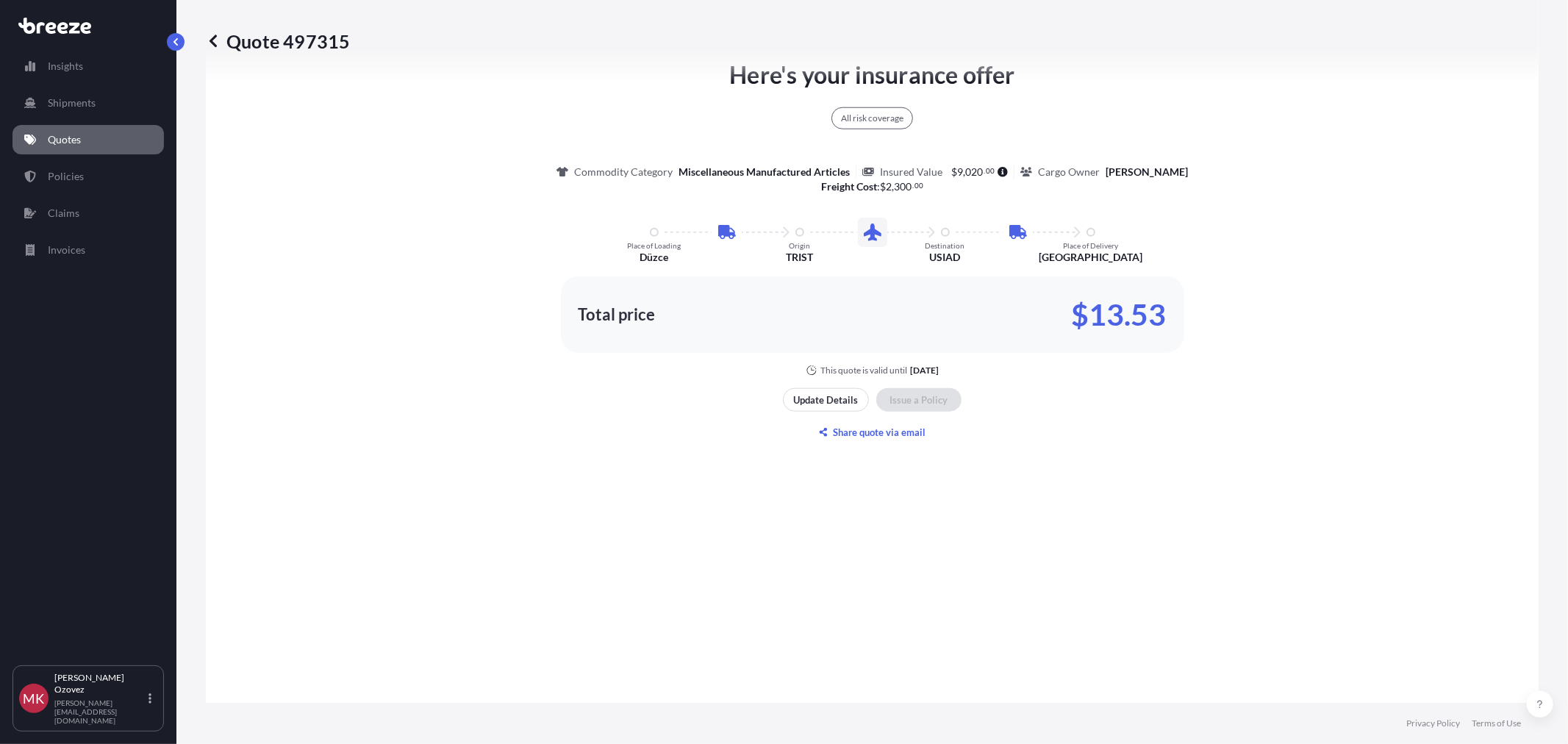
scroll to position [980, 0]
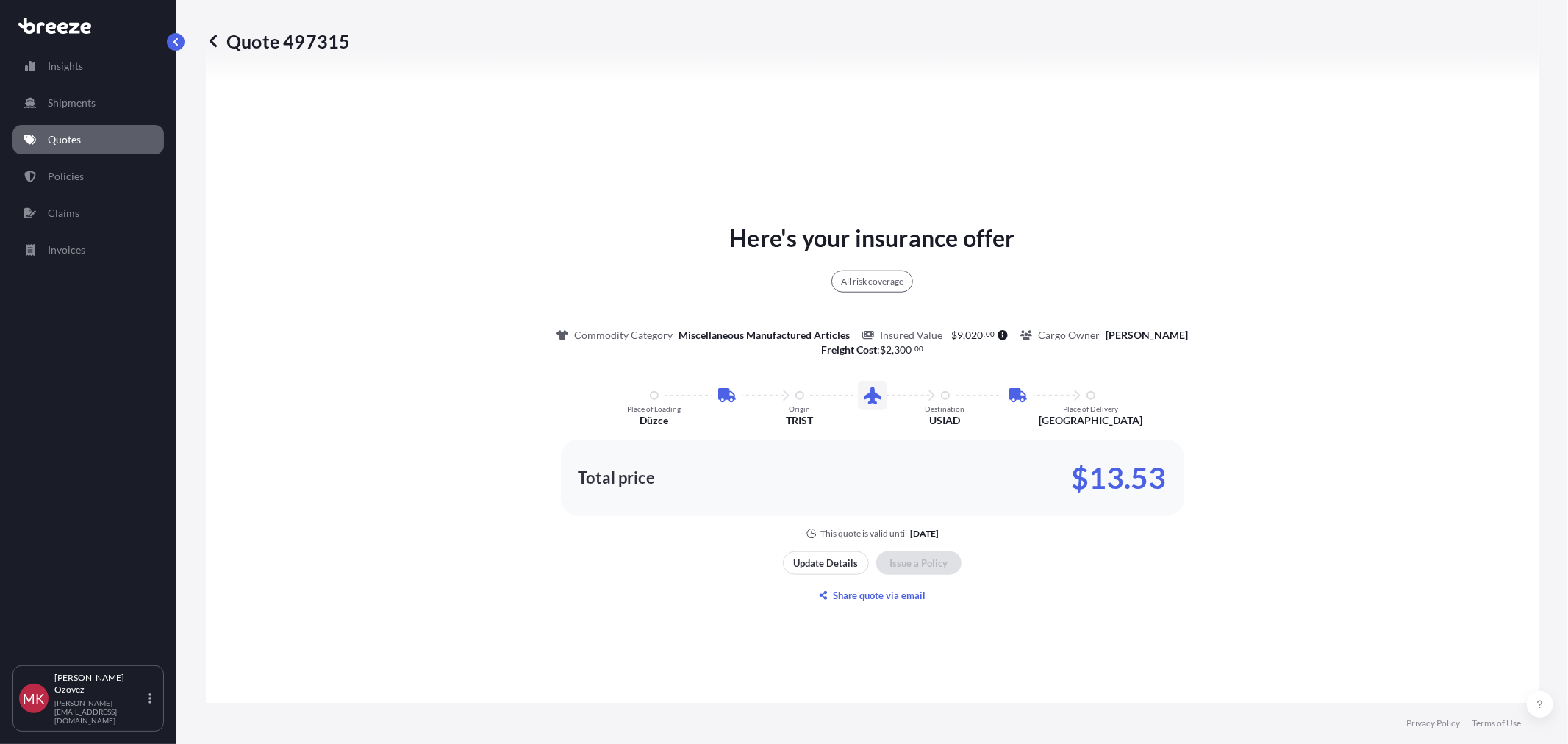
click at [842, 481] on div "Total price $13.53" at bounding box center [872, 478] width 588 height 23
click at [835, 560] on p "Update Details" at bounding box center [827, 563] width 65 height 15
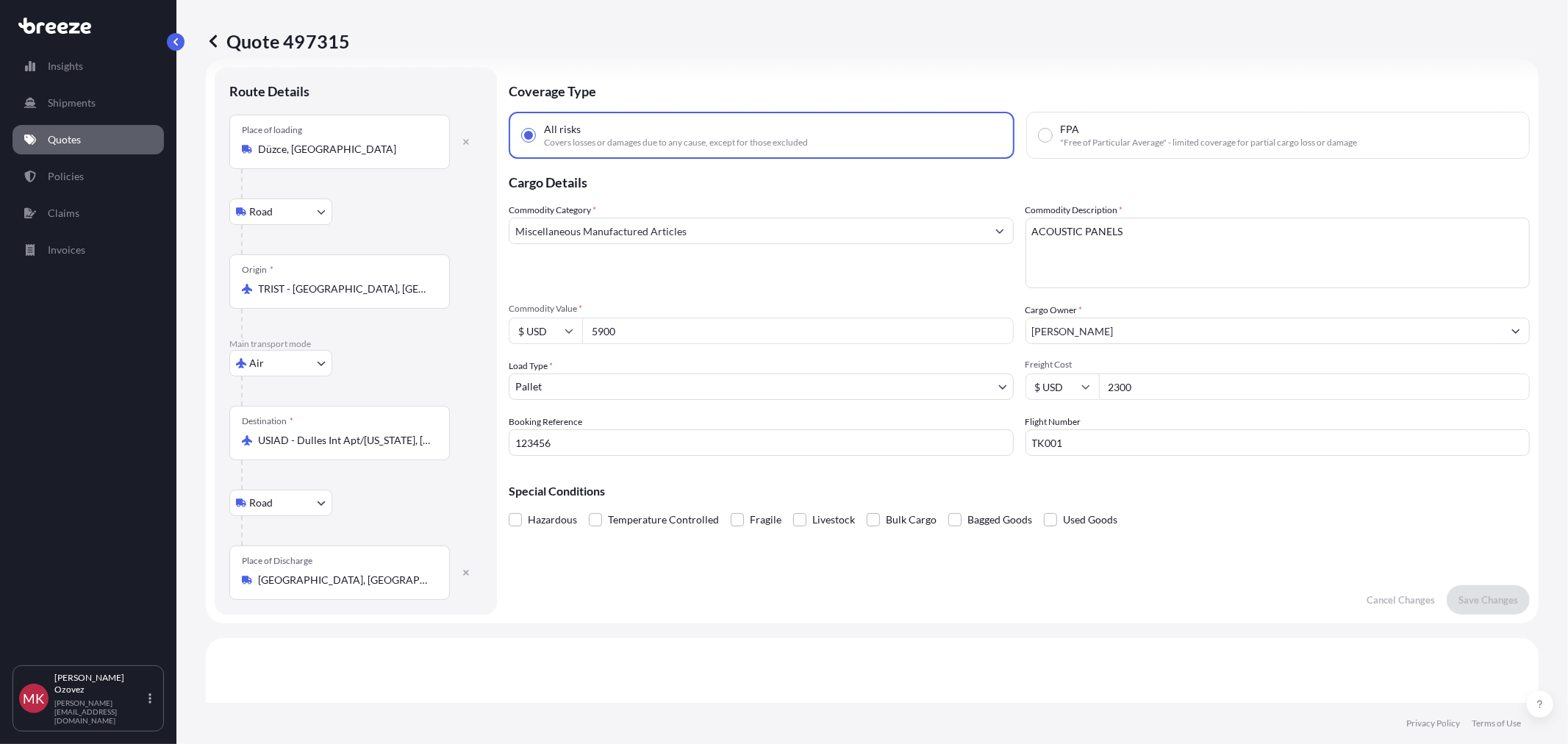
click at [280, 366] on body "Insights Shipments Quotes Policies Claims Invoices MK Murat Kaan Ozovez murat@m…" at bounding box center [784, 372] width 1568 height 744
click at [565, 332] on icon at bounding box center [569, 330] width 9 height 9
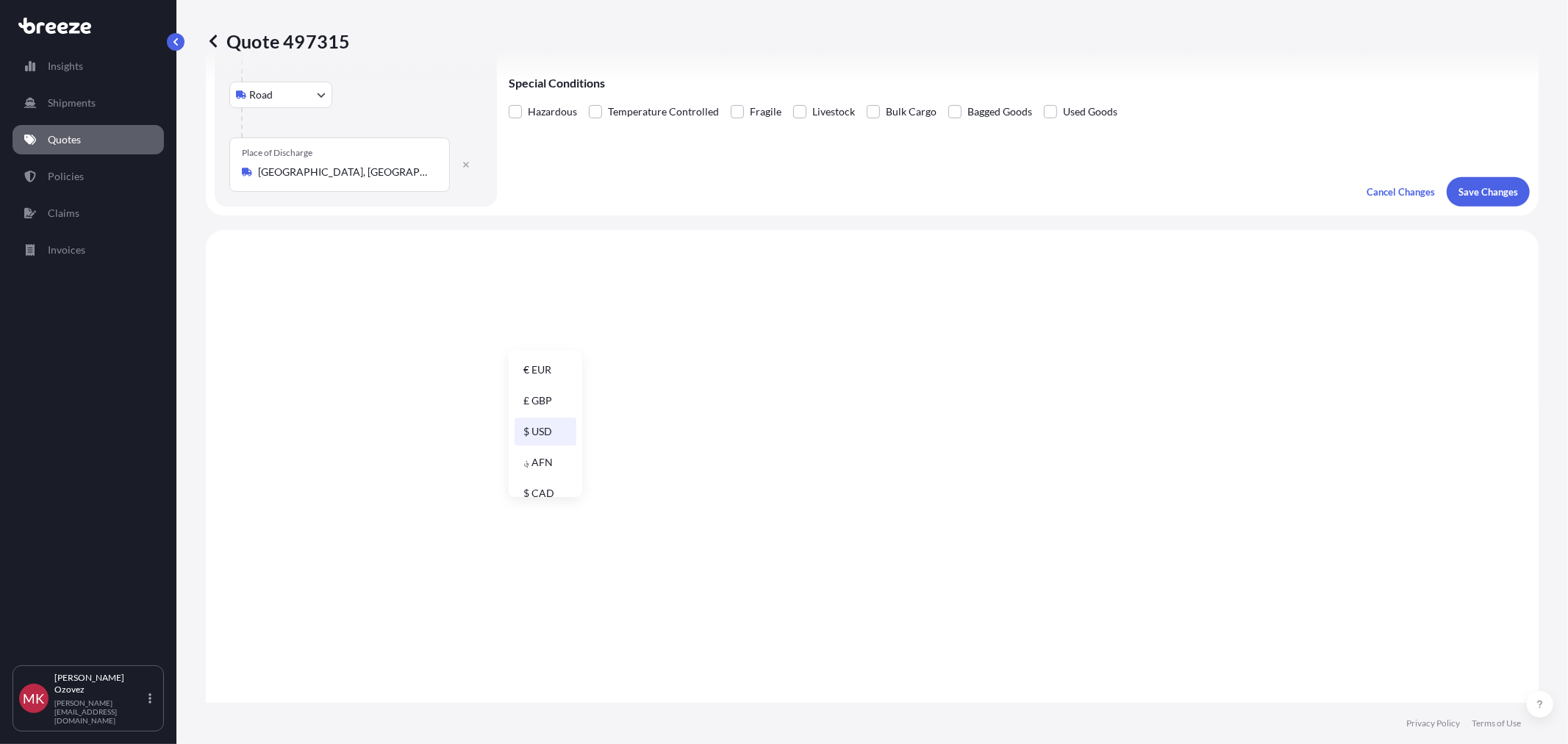
scroll to position [187, 0]
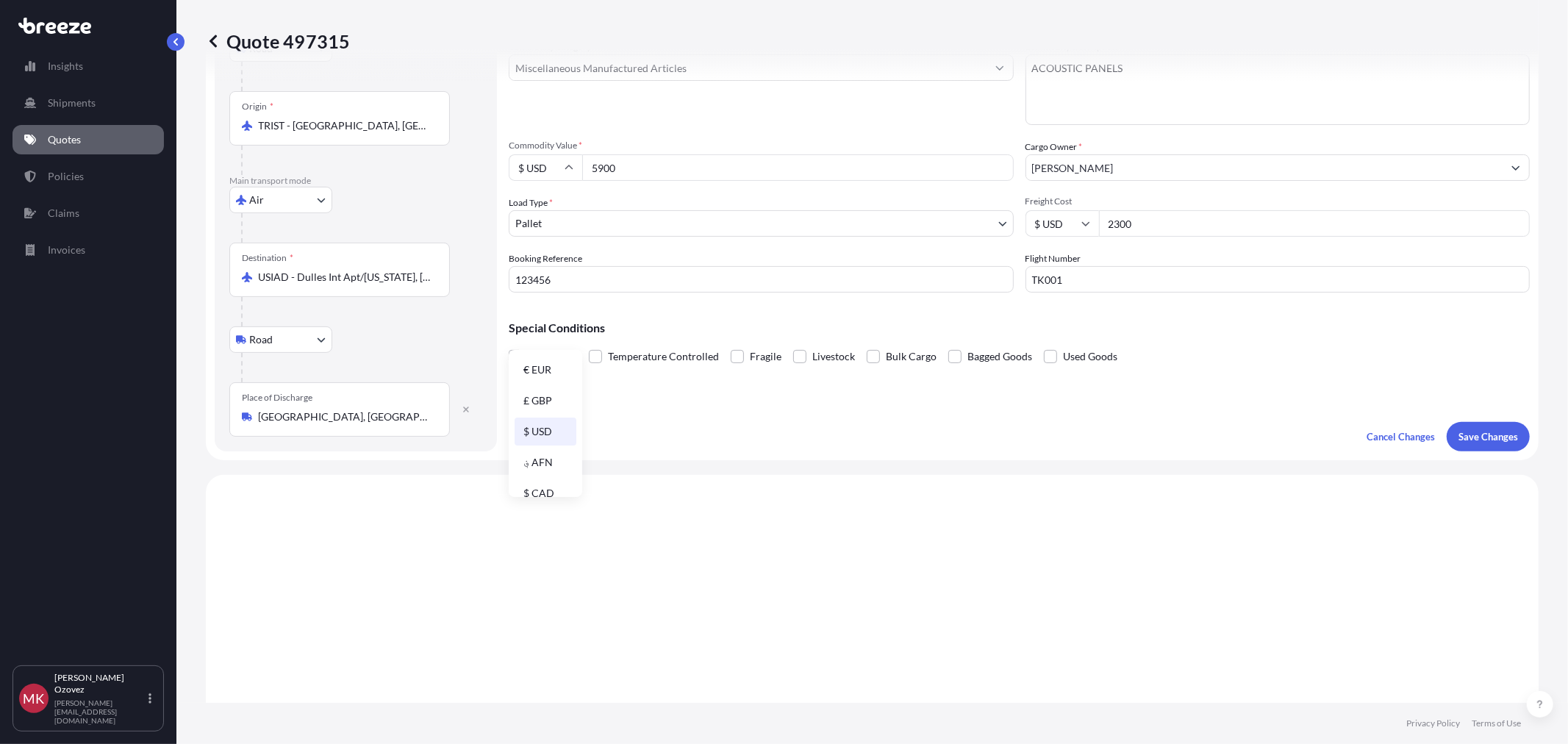
click at [728, 446] on div "Coverage Type All risks Covers losses or damages due to any cause, except for t…" at bounding box center [1019, 178] width 1021 height 547
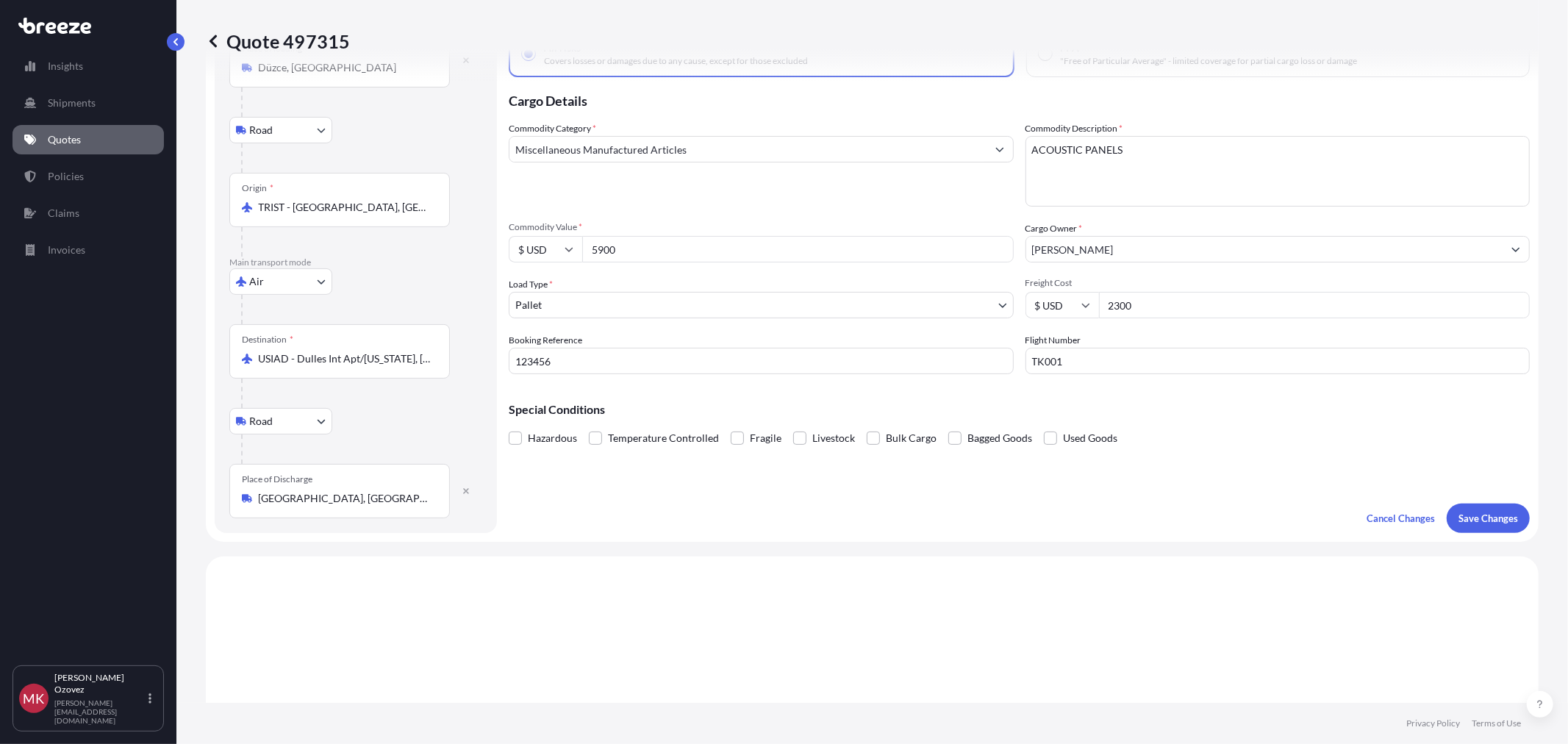
scroll to position [0, 0]
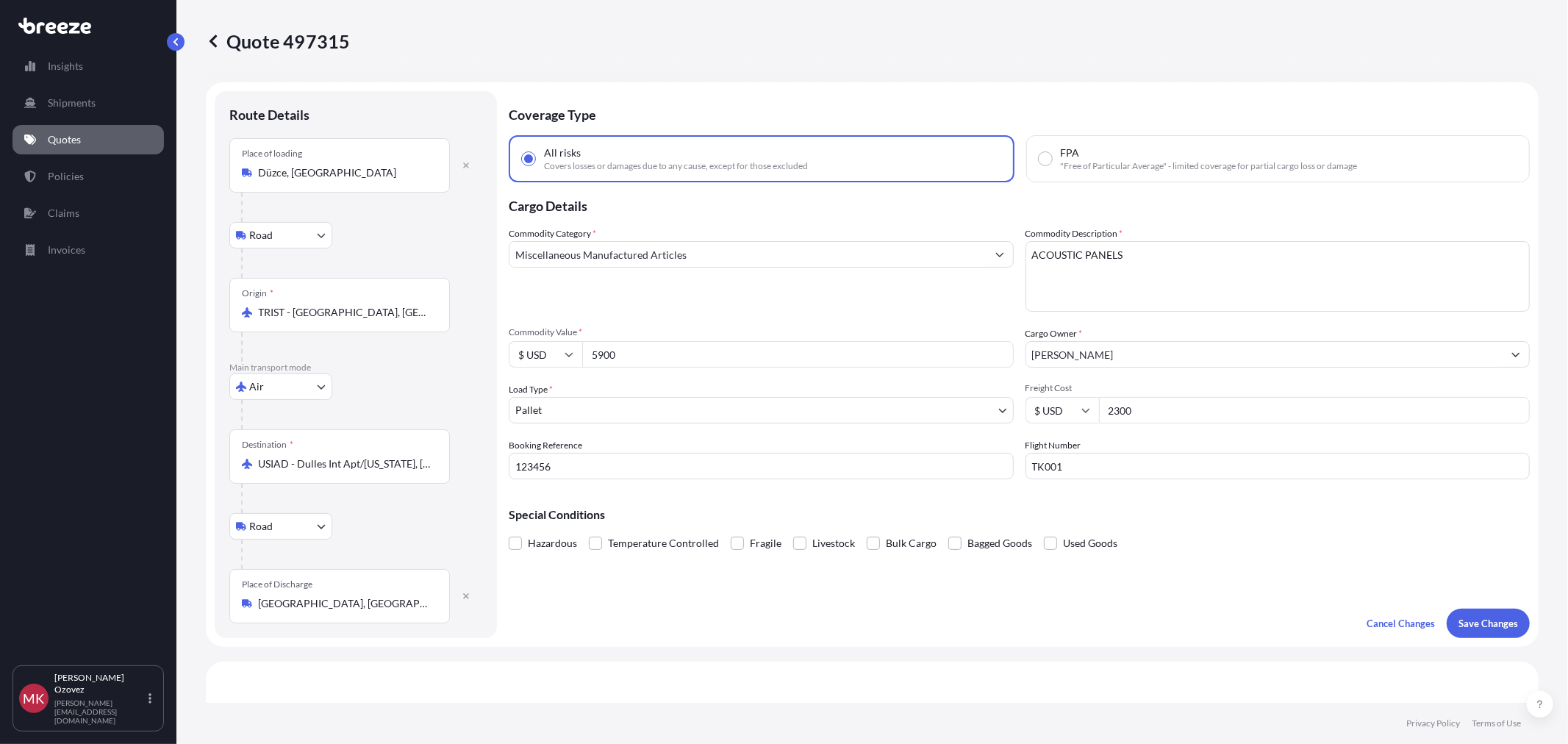
click at [834, 411] on body "Insights Shipments Quotes Policies Claims Invoices MK Murat Kaan Ozovez murat@m…" at bounding box center [784, 372] width 1568 height 744
drag, startPoint x: 1068, startPoint y: 441, endPoint x: 1017, endPoint y: 435, distance: 51.4
click at [1017, 435] on div "Commodity Category * Miscellaneous Manufactured Articles Commodity Description …" at bounding box center [1019, 352] width 1021 height 253
click at [1078, 444] on div "Flight Number TK001" at bounding box center [1277, 458] width 505 height 41
drag, startPoint x: 1076, startPoint y: 446, endPoint x: 1001, endPoint y: 447, distance: 75.0
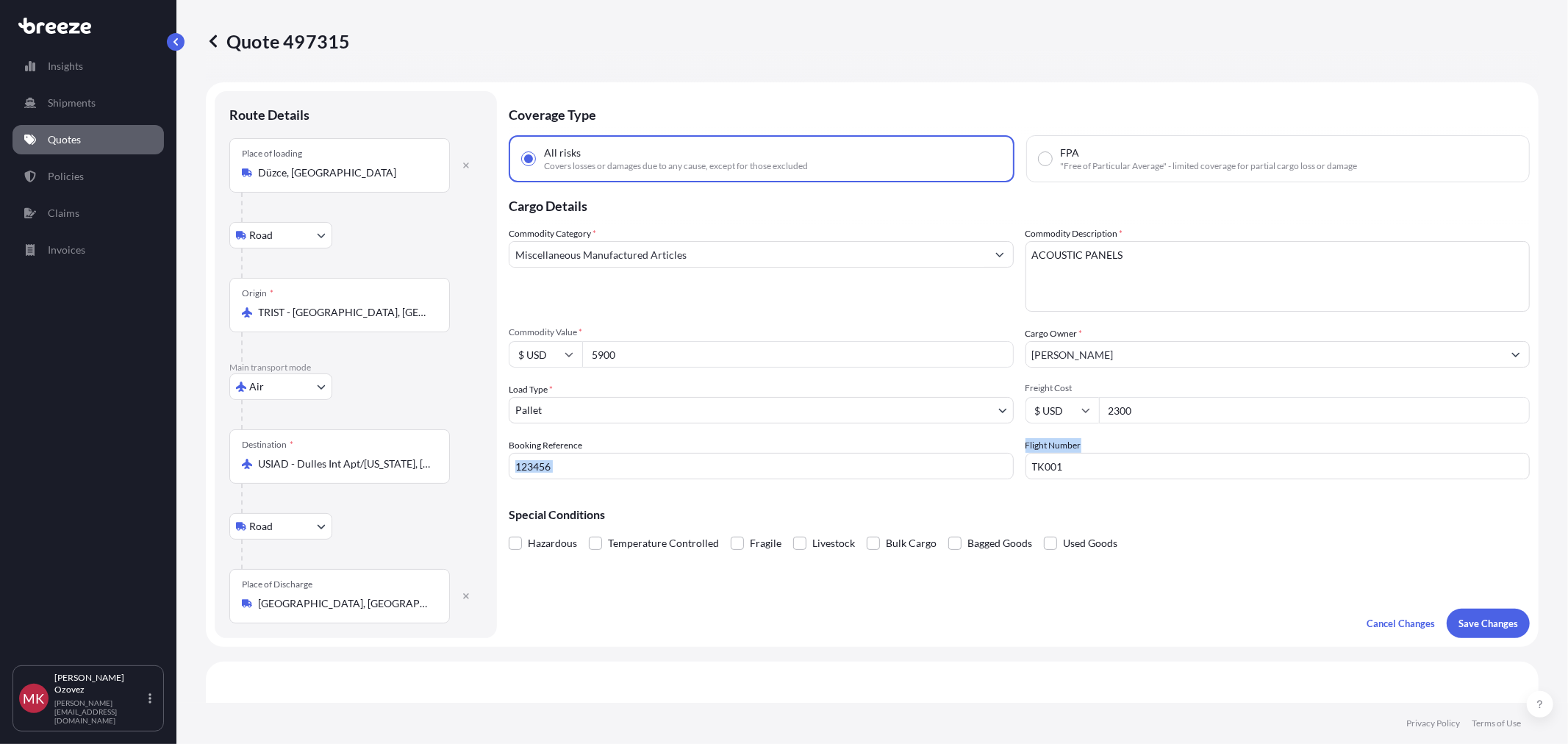
click at [1001, 447] on div "Commodity Category * Miscellaneous Manufactured Articles Commodity Description …" at bounding box center [1019, 352] width 1021 height 253
drag, startPoint x: 621, startPoint y: 354, endPoint x: 585, endPoint y: 342, distance: 37.9
click at [585, 342] on input "5900" at bounding box center [797, 354] width 431 height 27
drag, startPoint x: 1138, startPoint y: 410, endPoint x: 1093, endPoint y: 409, distance: 45.0
click at [1098, 409] on input "2300" at bounding box center [1314, 410] width 431 height 27
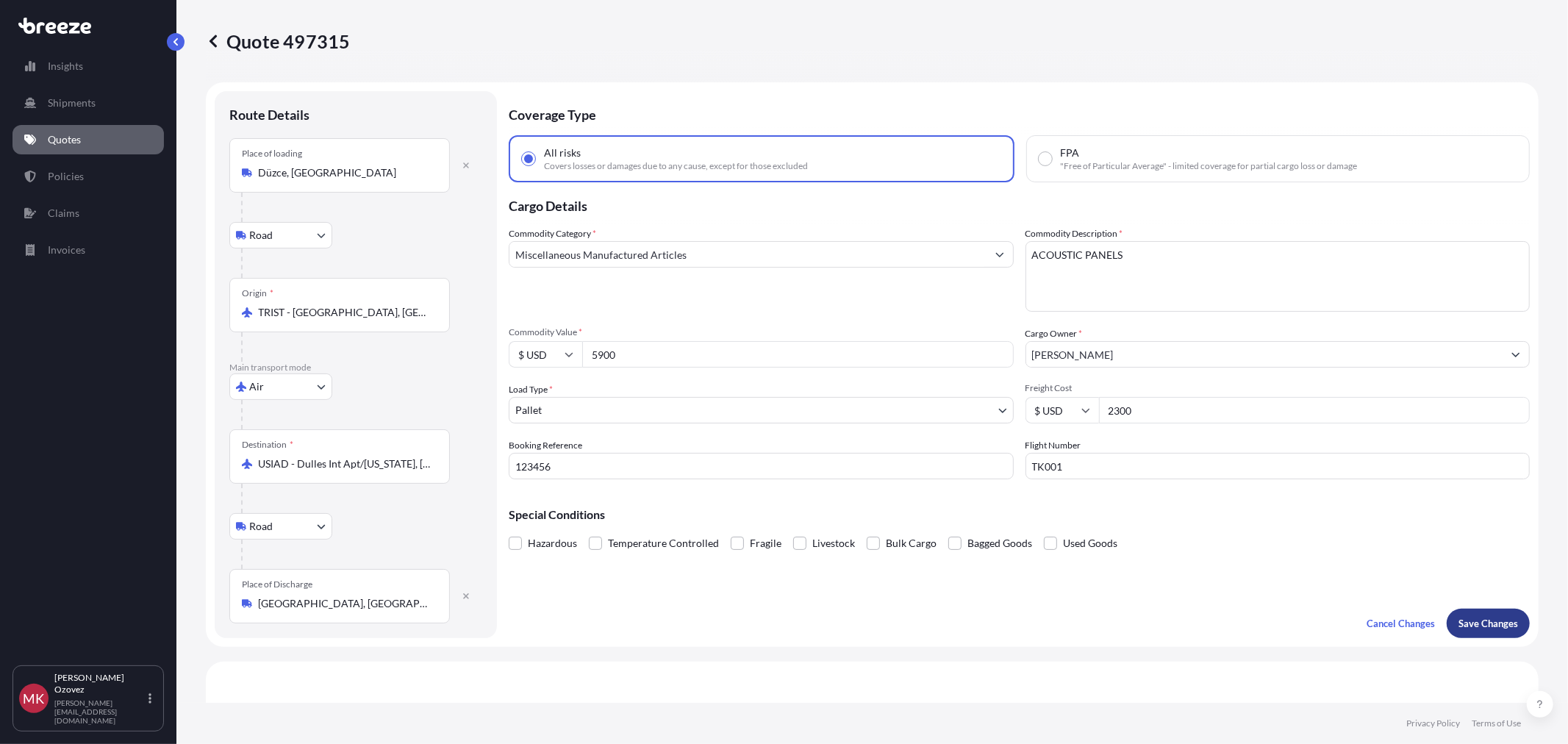
click at [1490, 623] on p "Save Changes" at bounding box center [1487, 623] width 59 height 15
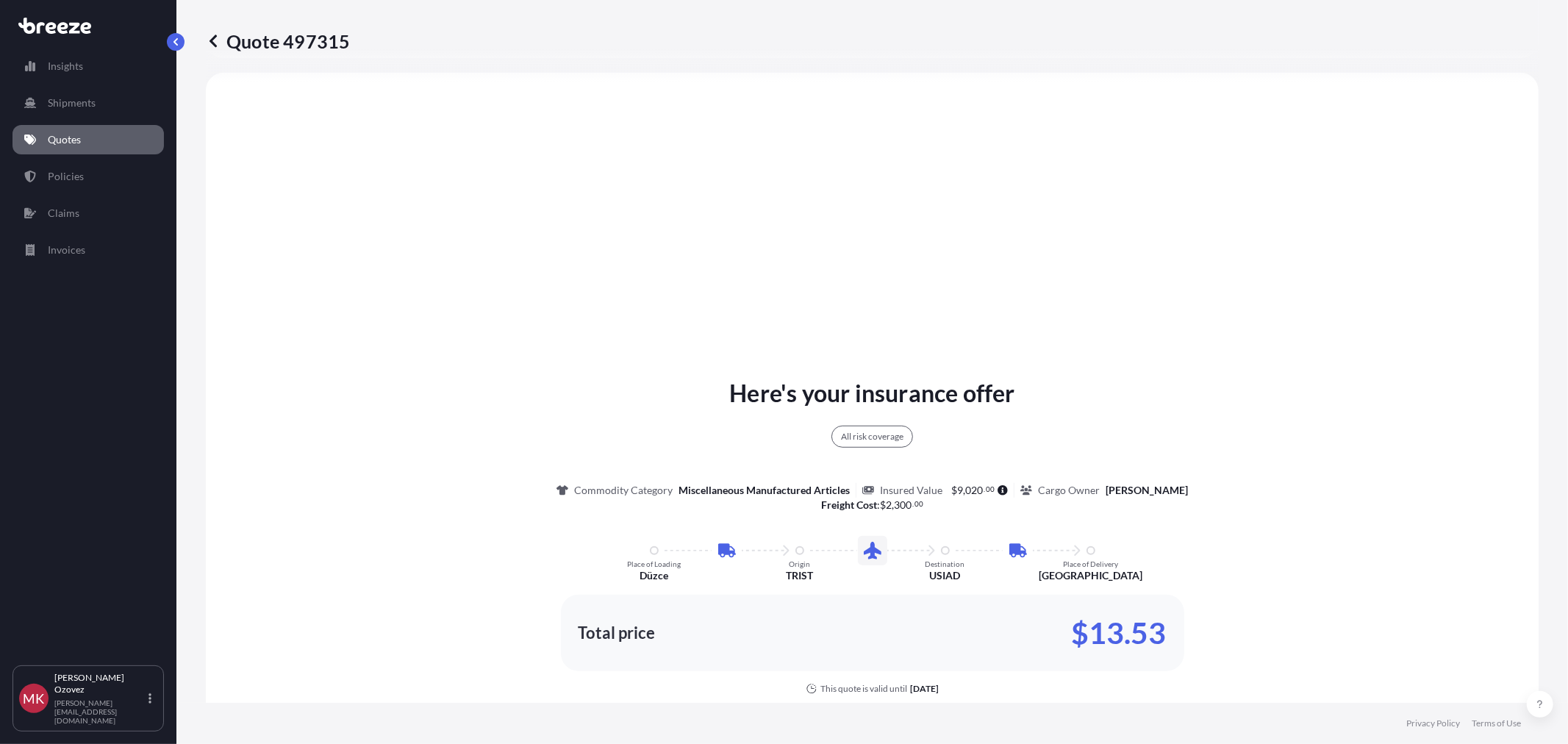
select select "Road"
select select "Air"
select select "Road"
select select "1"
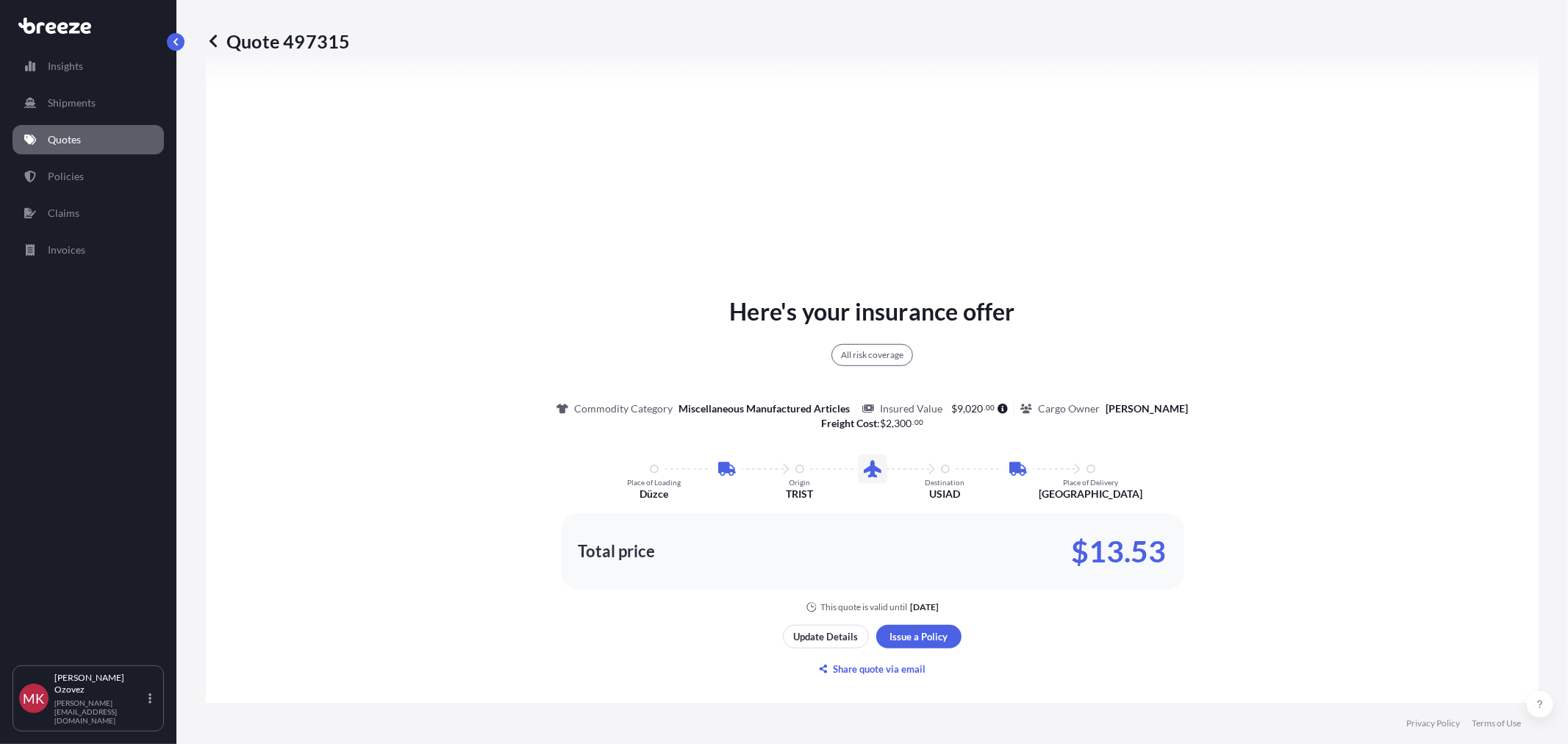
scroll to position [752, 0]
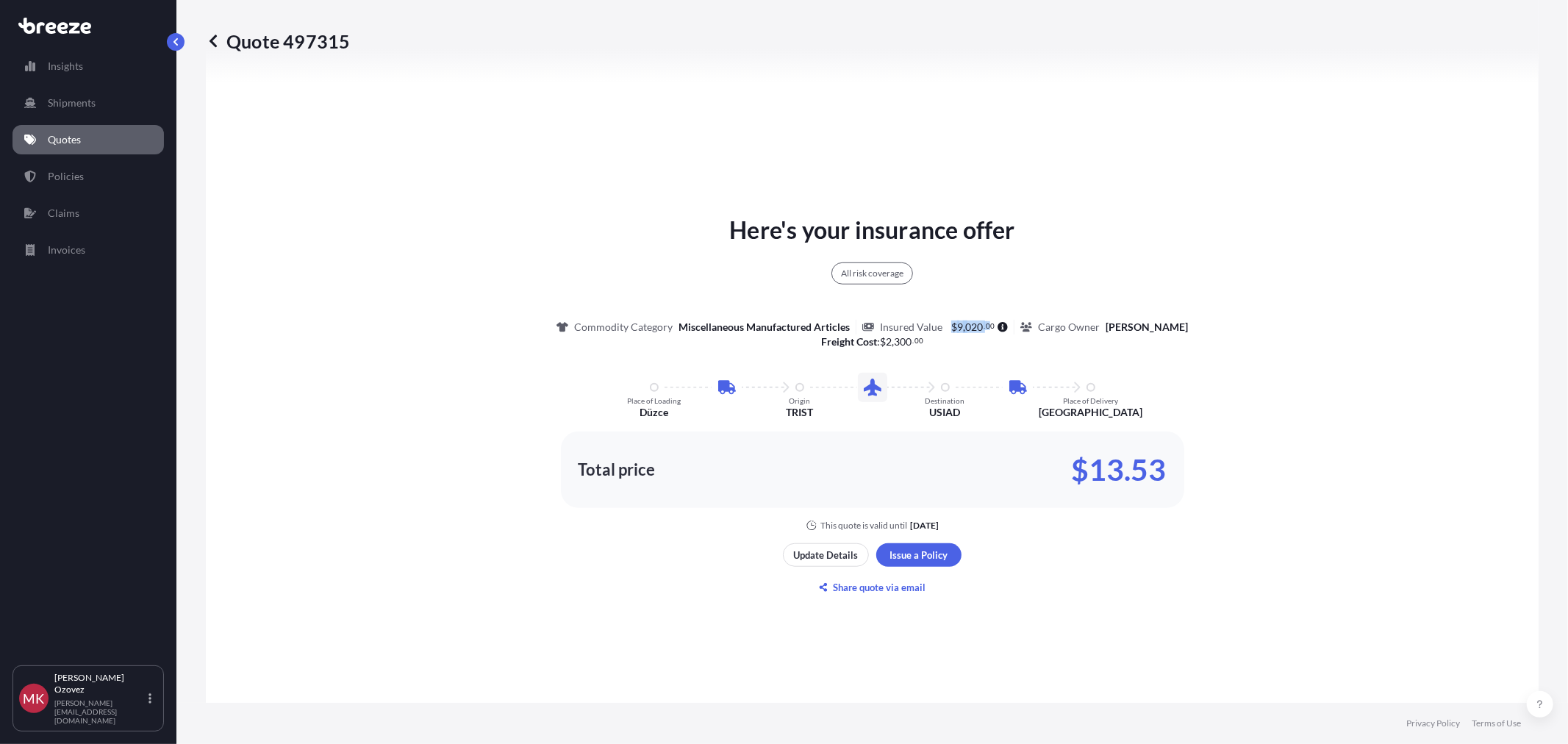
drag, startPoint x: 930, startPoint y: 325, endPoint x: 970, endPoint y: 329, distance: 40.2
click at [970, 329] on span "$ 9 , 020 . 00" at bounding box center [972, 327] width 43 height 10
click at [962, 350] on div "Here's your insurance offer All risk coverage Commodity Category Miscellaneous …" at bounding box center [872, 372] width 1291 height 319
click at [832, 562] on p "Update Details" at bounding box center [827, 555] width 65 height 15
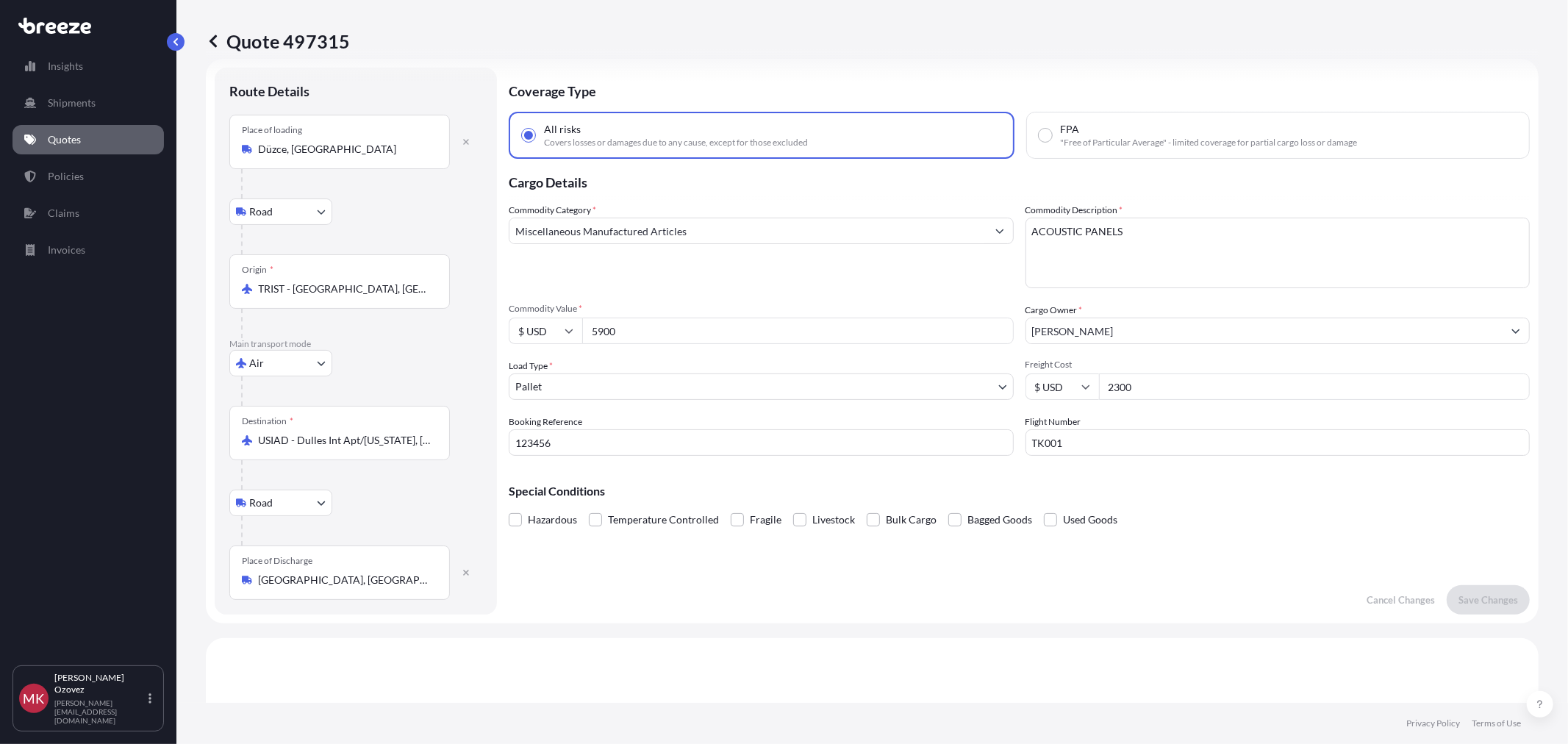
scroll to position [0, 0]
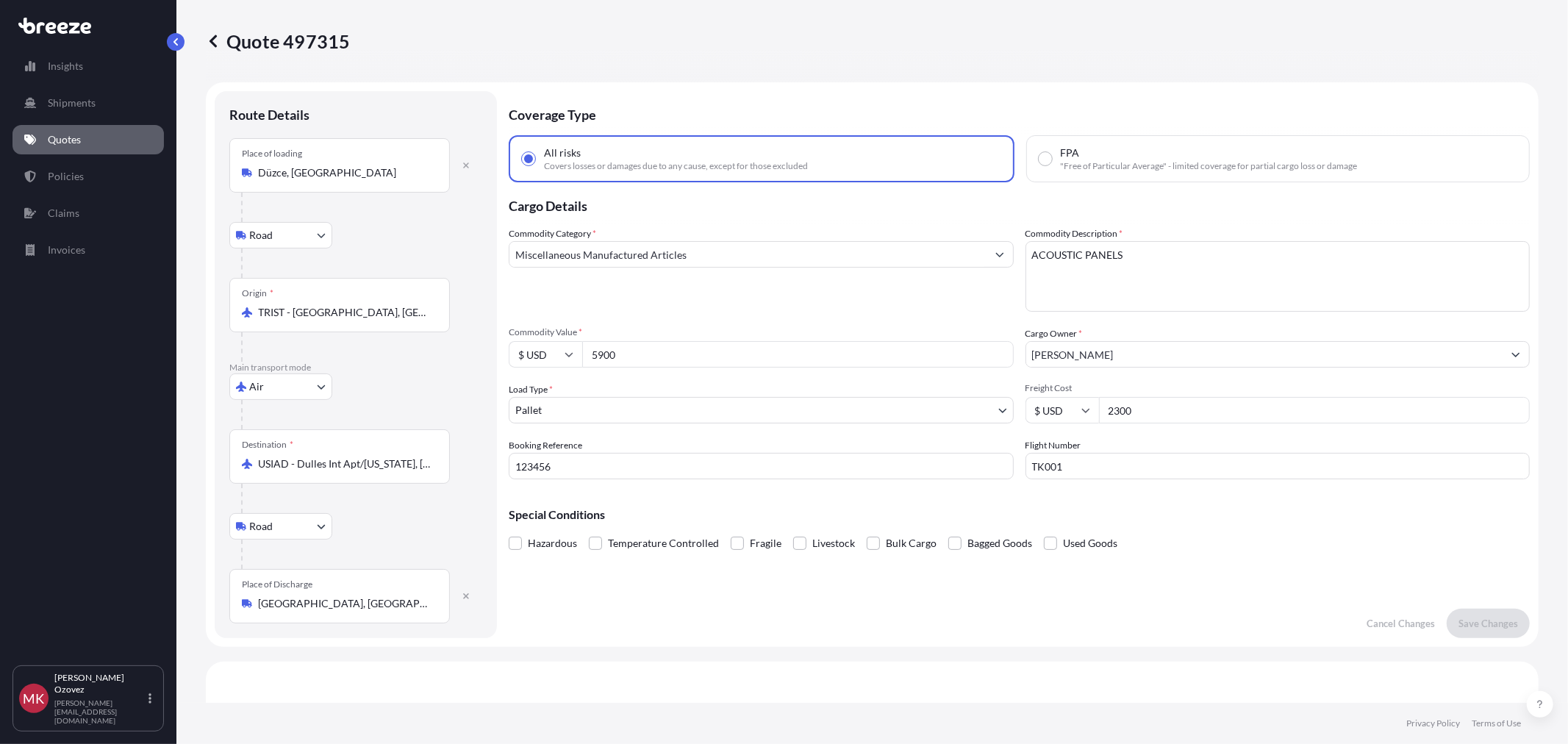
drag, startPoint x: 628, startPoint y: 354, endPoint x: 581, endPoint y: 354, distance: 47.0
click at [582, 354] on input "5900" at bounding box center [797, 354] width 431 height 27
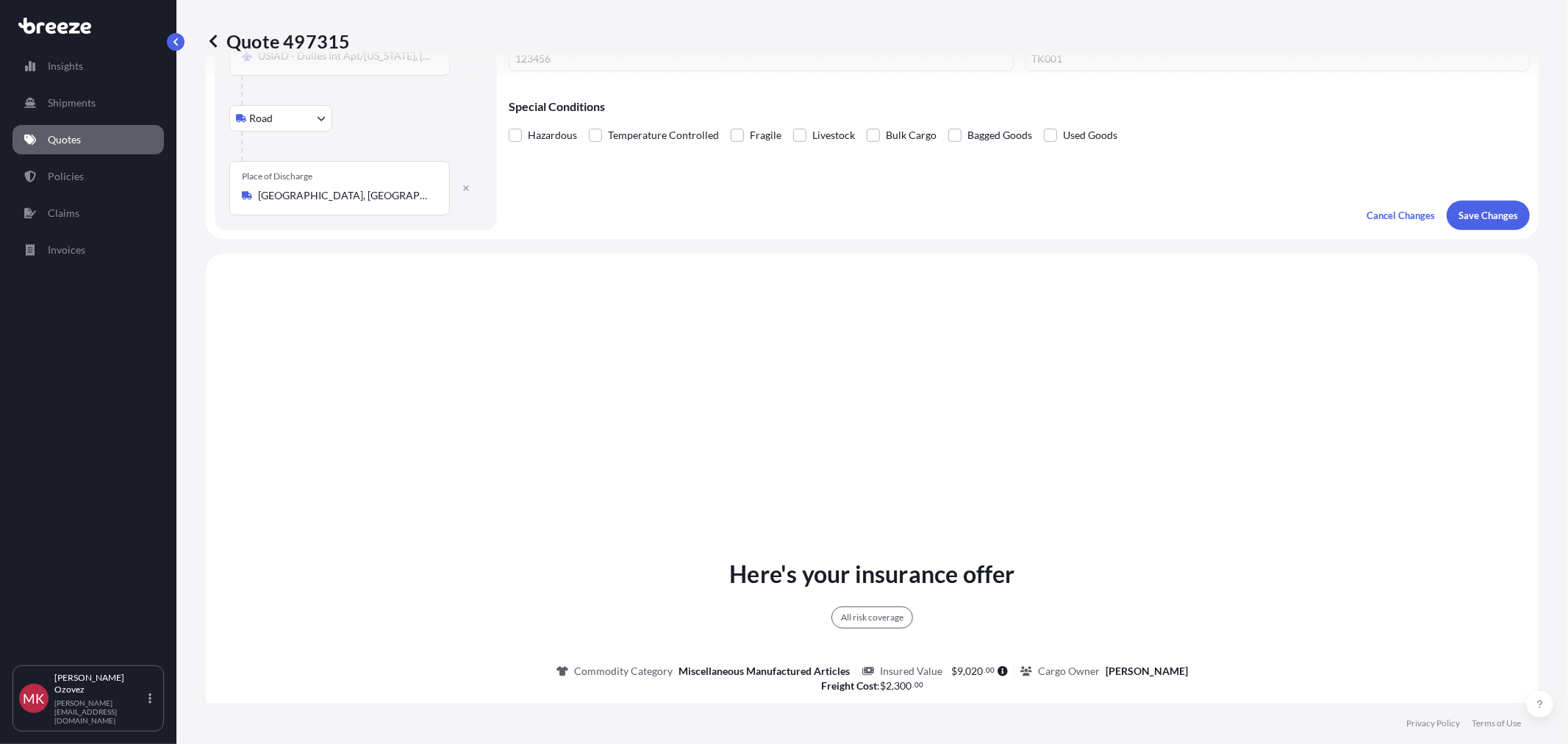
scroll to position [571, 0]
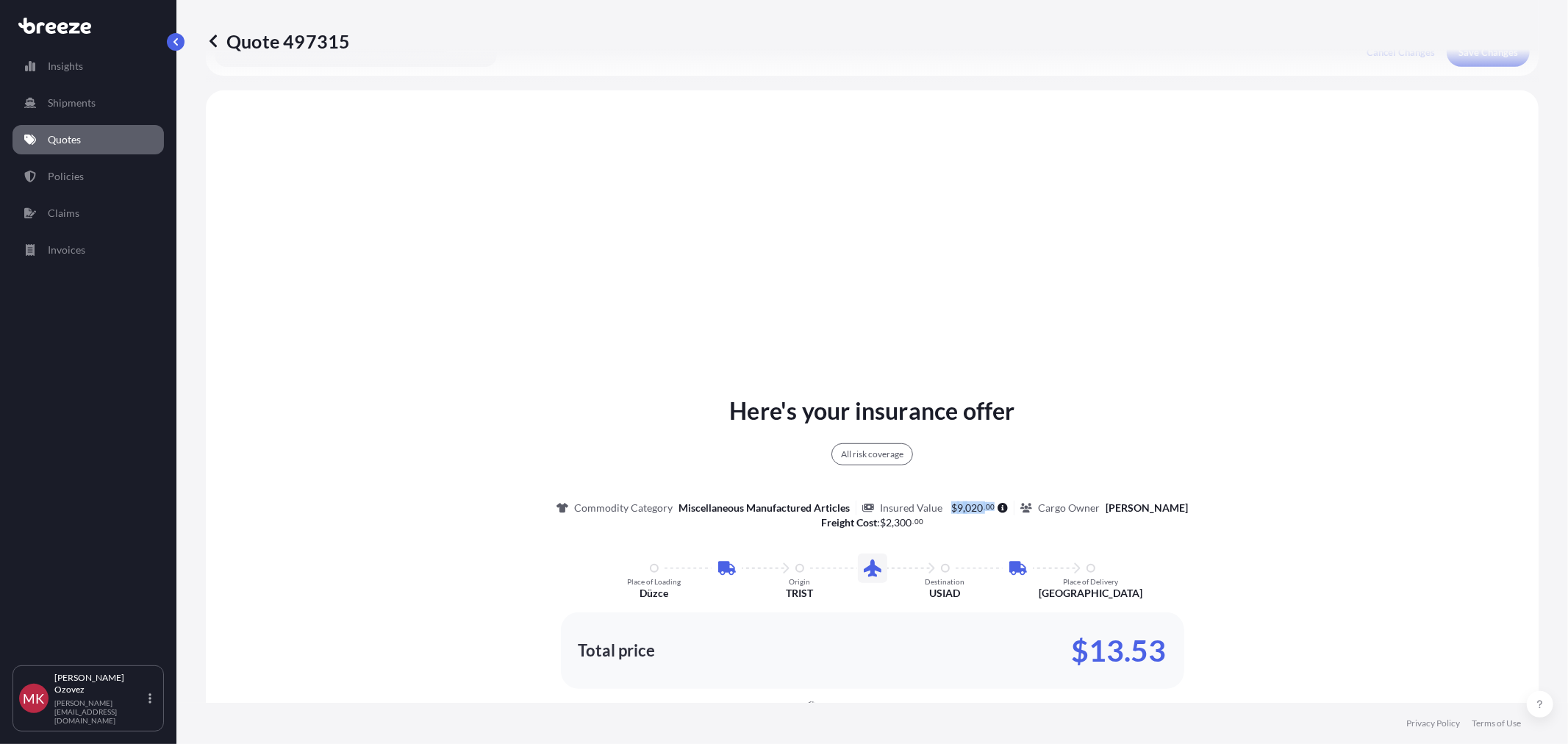
drag, startPoint x: 932, startPoint y: 508, endPoint x: 972, endPoint y: 515, distance: 40.6
click at [972, 515] on div "Insured Value $ 9 , 020 . 00" at bounding box center [938, 508] width 152 height 15
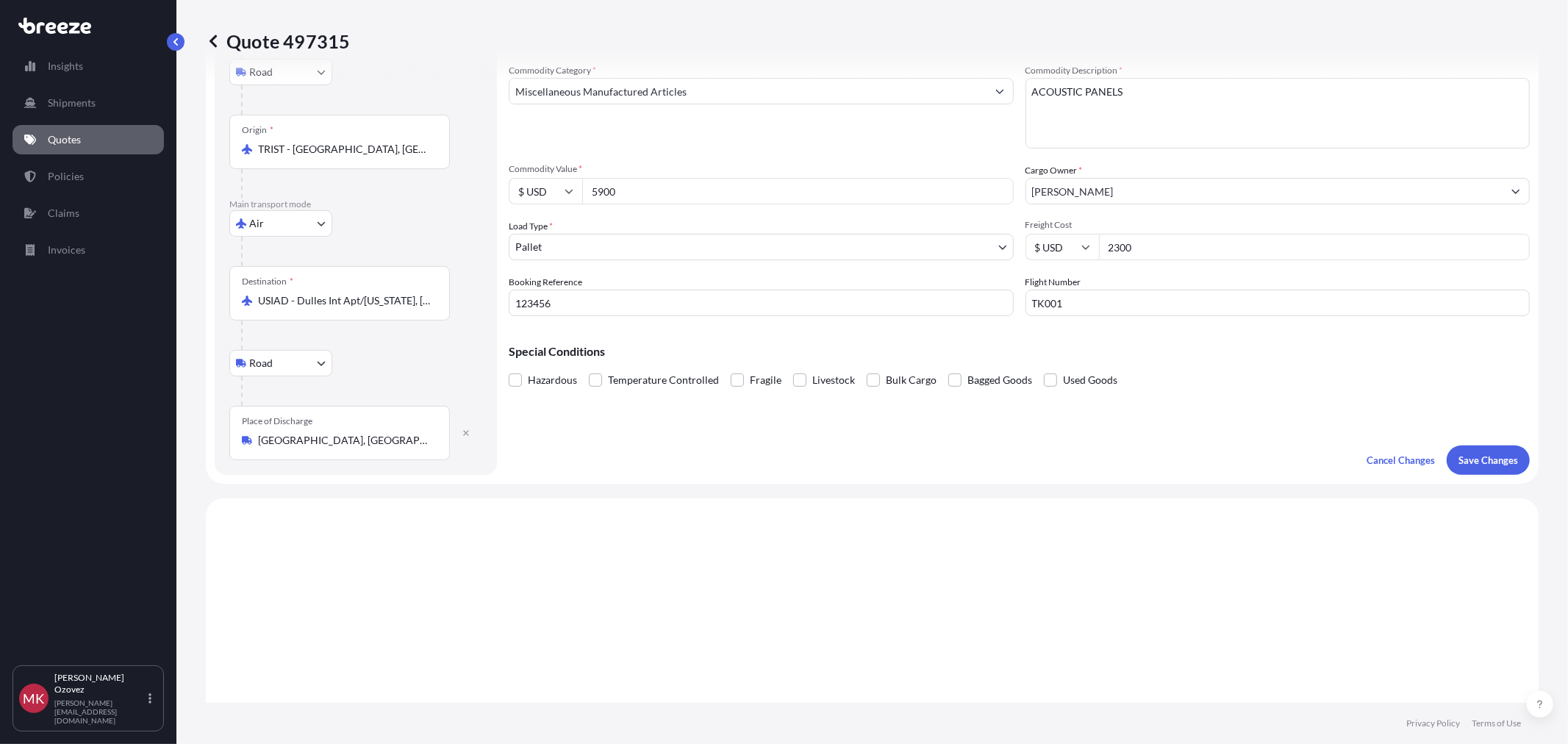
scroll to position [0, 0]
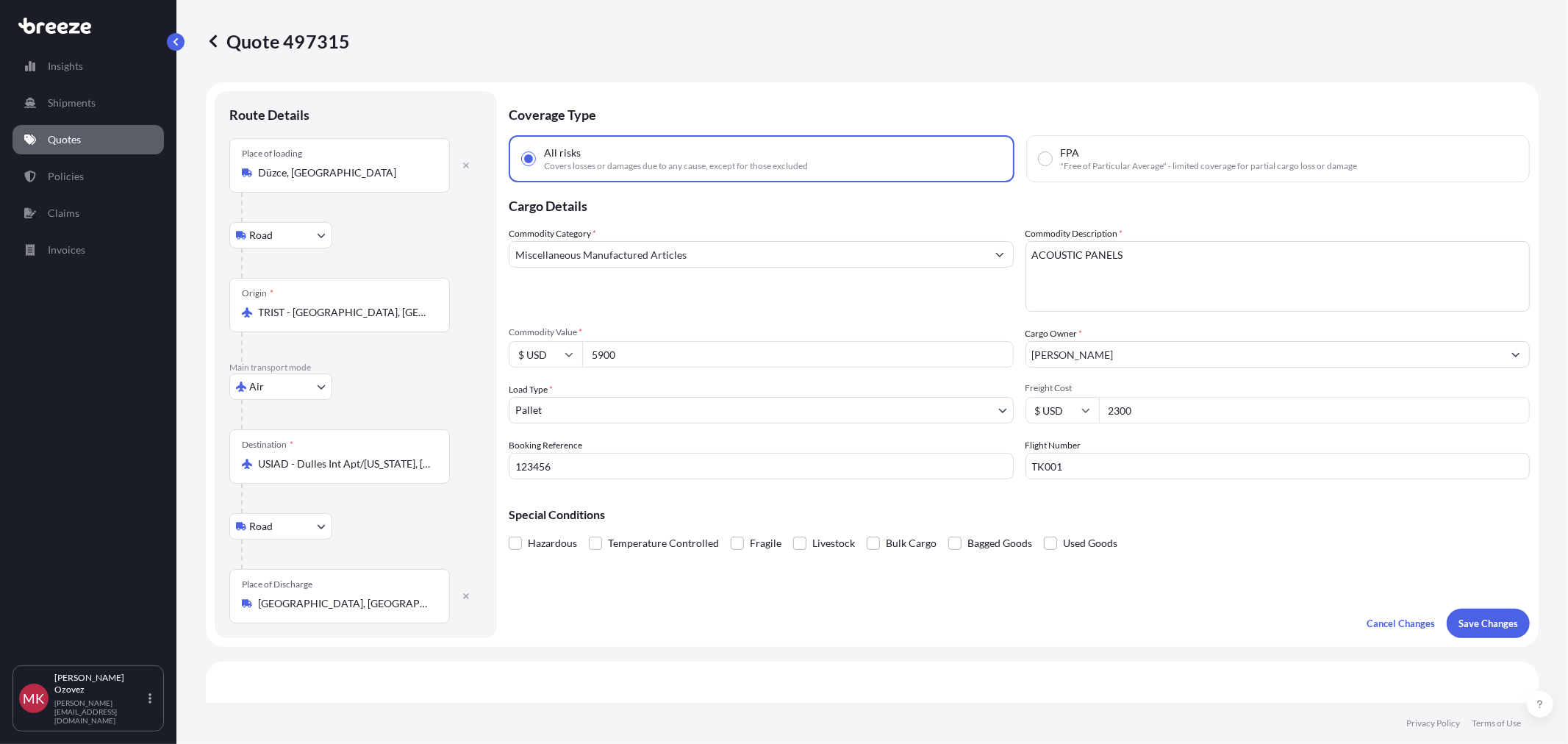
drag, startPoint x: 614, startPoint y: 350, endPoint x: 578, endPoint y: 354, distance: 36.2
click at [578, 354] on div "$ USD 5900" at bounding box center [761, 354] width 505 height 27
drag, startPoint x: 1134, startPoint y: 408, endPoint x: 1073, endPoint y: 408, distance: 61.0
click at [1073, 408] on div "$ USD 2300" at bounding box center [1277, 410] width 505 height 27
drag, startPoint x: 614, startPoint y: 346, endPoint x: 566, endPoint y: 344, distance: 48.0
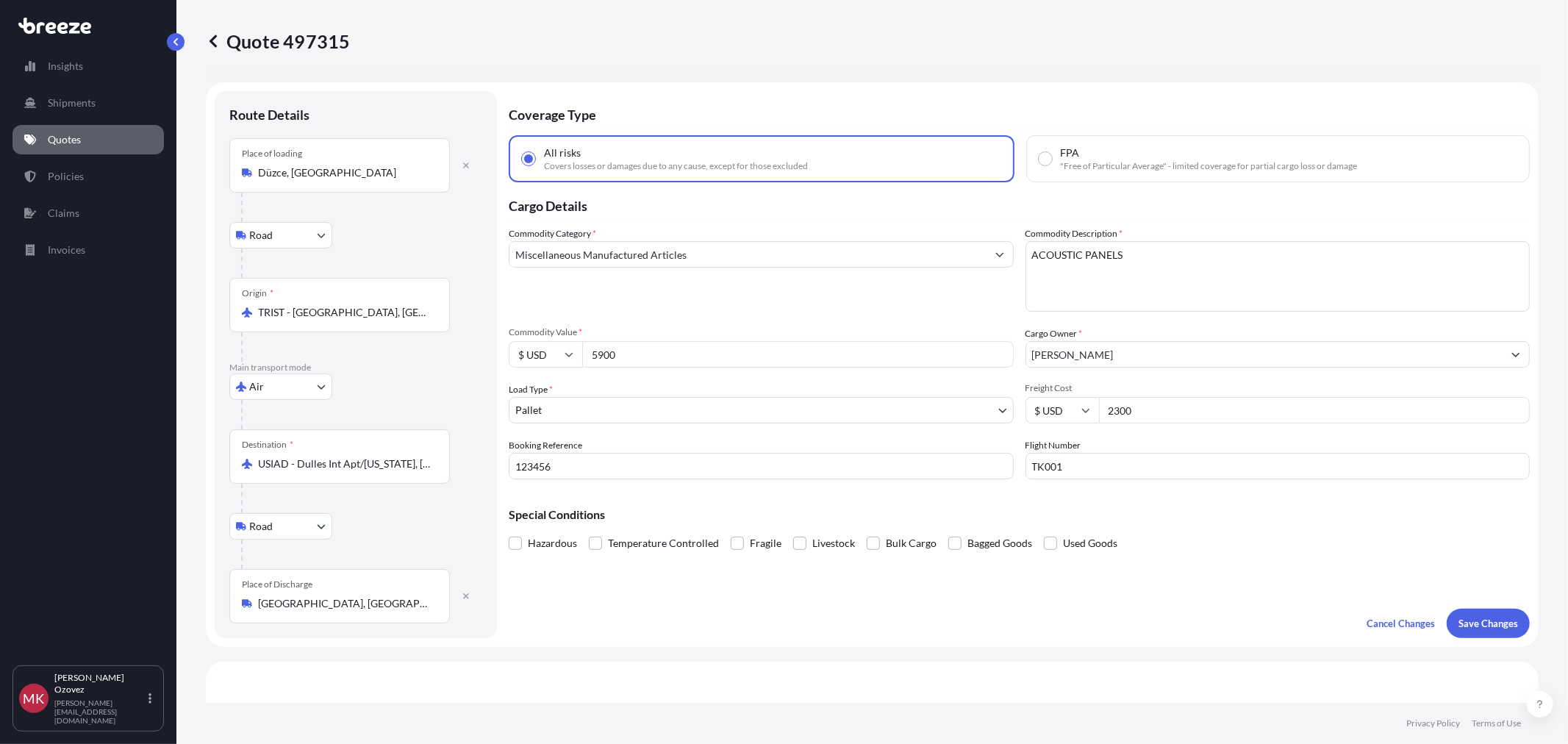
click at [566, 344] on div "$ USD 5900" at bounding box center [761, 354] width 505 height 27
drag, startPoint x: 1153, startPoint y: 410, endPoint x: 1097, endPoint y: 410, distance: 56.0
click at [1098, 410] on input "2300" at bounding box center [1314, 410] width 431 height 27
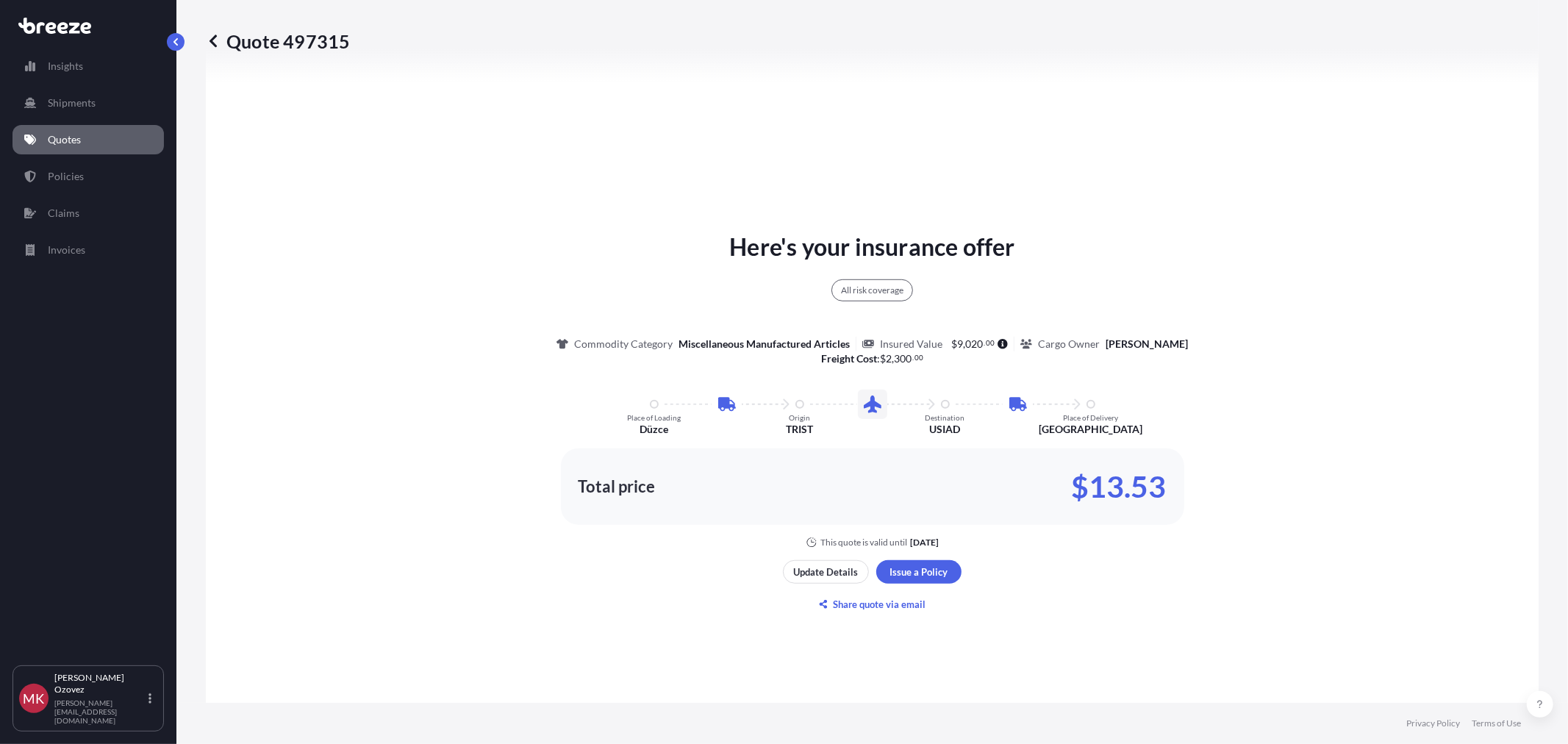
scroll to position [571, 0]
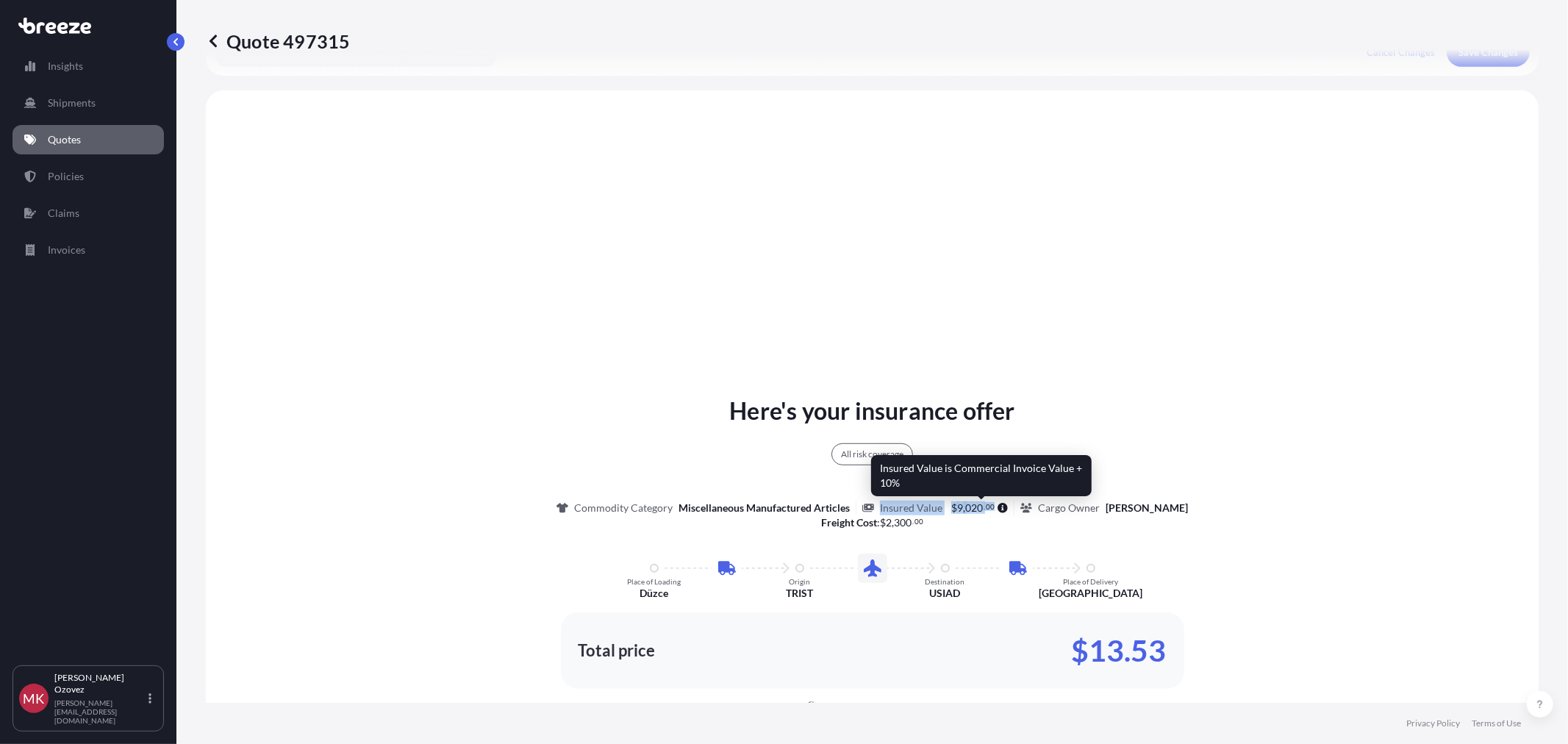
drag, startPoint x: 860, startPoint y: 505, endPoint x: 979, endPoint y: 503, distance: 119.0
click at [979, 503] on div "Insured Value $ 9 , 020 . 00" at bounding box center [938, 508] width 152 height 15
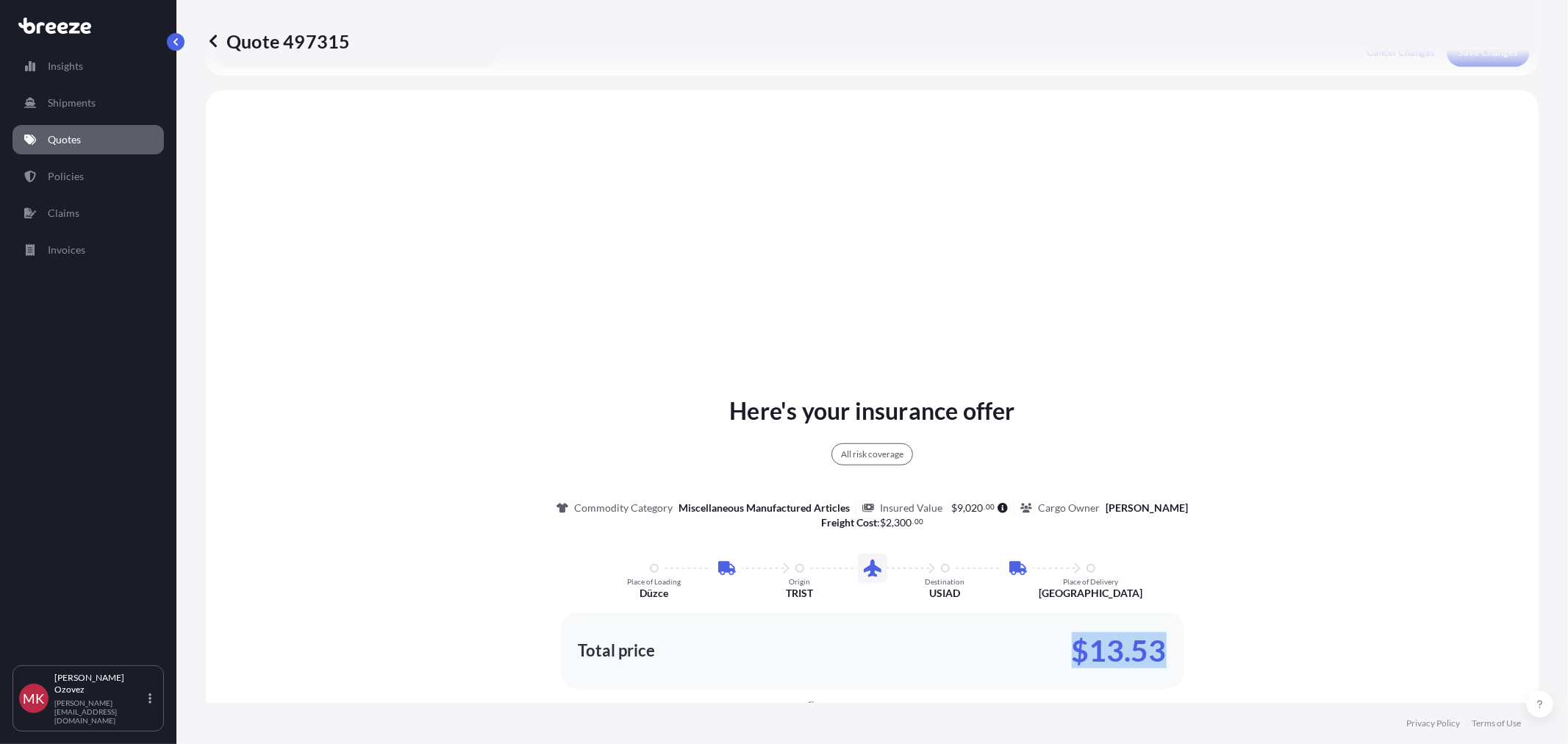
drag, startPoint x: 1073, startPoint y: 651, endPoint x: 1158, endPoint y: 644, distance: 85.3
click at [1158, 644] on p "$13.53" at bounding box center [1119, 651] width 95 height 23
click at [530, 282] on div "Here's your insurance offer All risk coverage Commodity Category Miscellaneous …" at bounding box center [872, 586] width 1291 height 951
